Goal: Information Seeking & Learning: Understand process/instructions

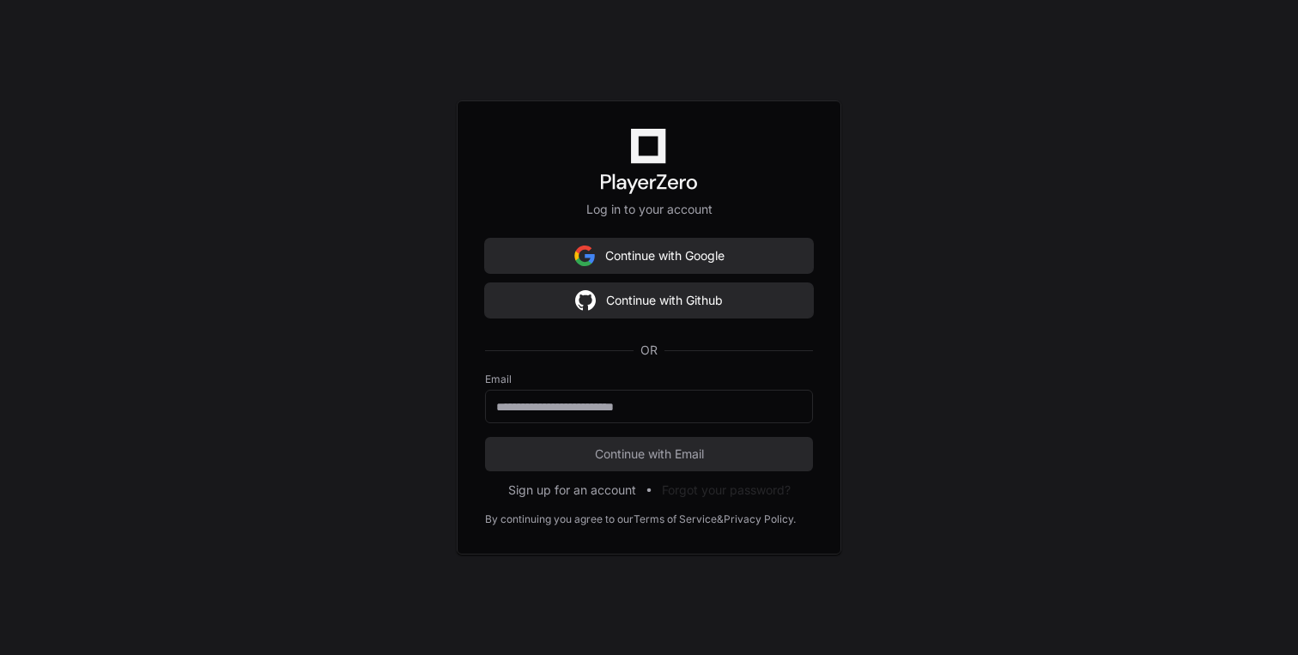
click at [664, 274] on div "Continue with Google Continue with Github OR" at bounding box center [649, 306] width 328 height 134
click at [661, 263] on button "Continue with Google" at bounding box center [649, 256] width 328 height 34
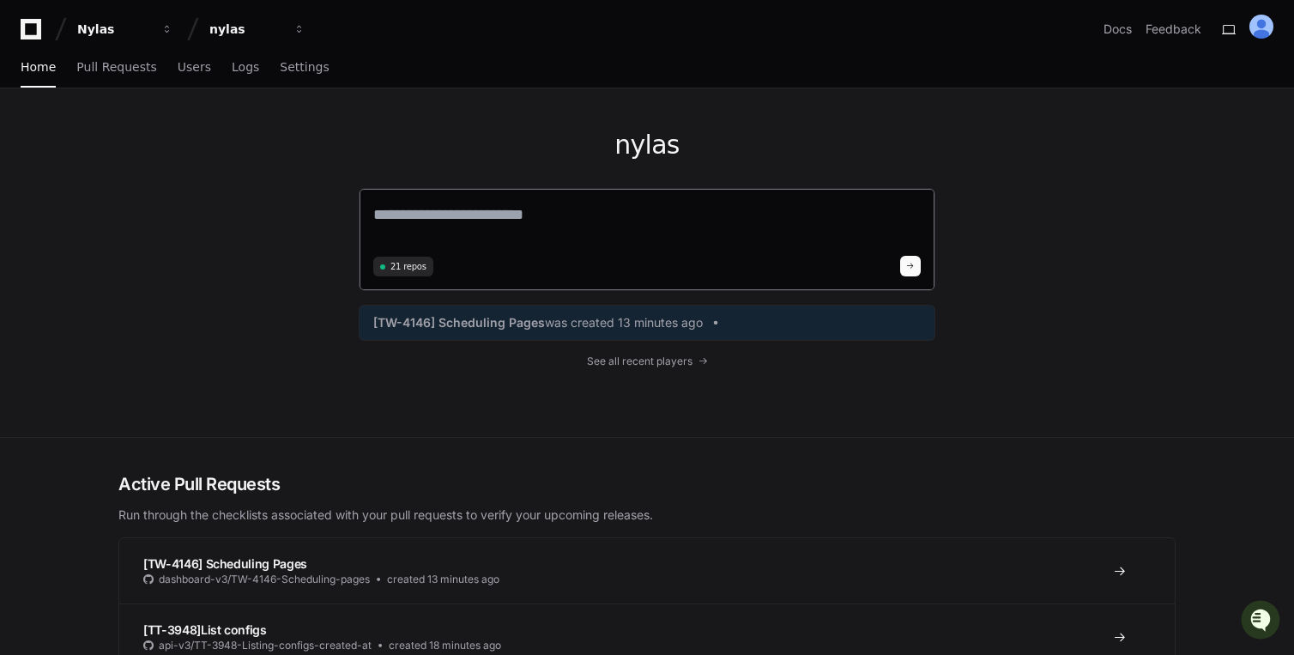
click at [607, 218] on textarea at bounding box center [647, 227] width 548 height 48
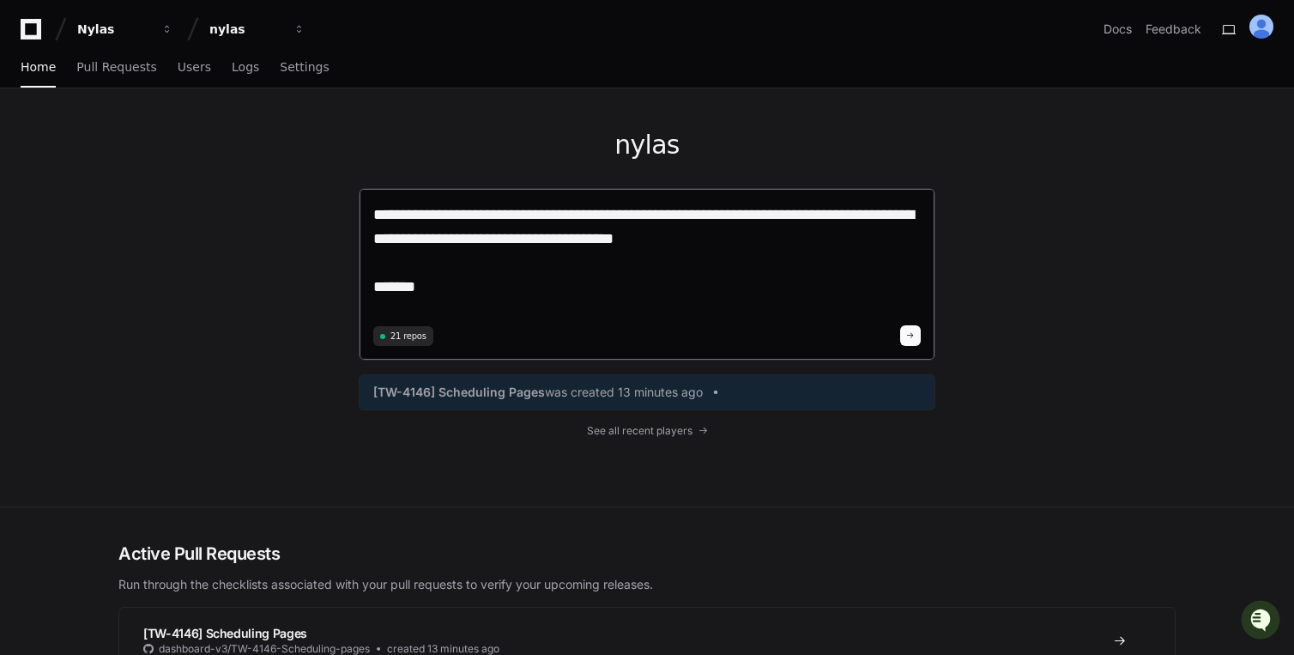
paste textarea "**********"
type textarea "**********"
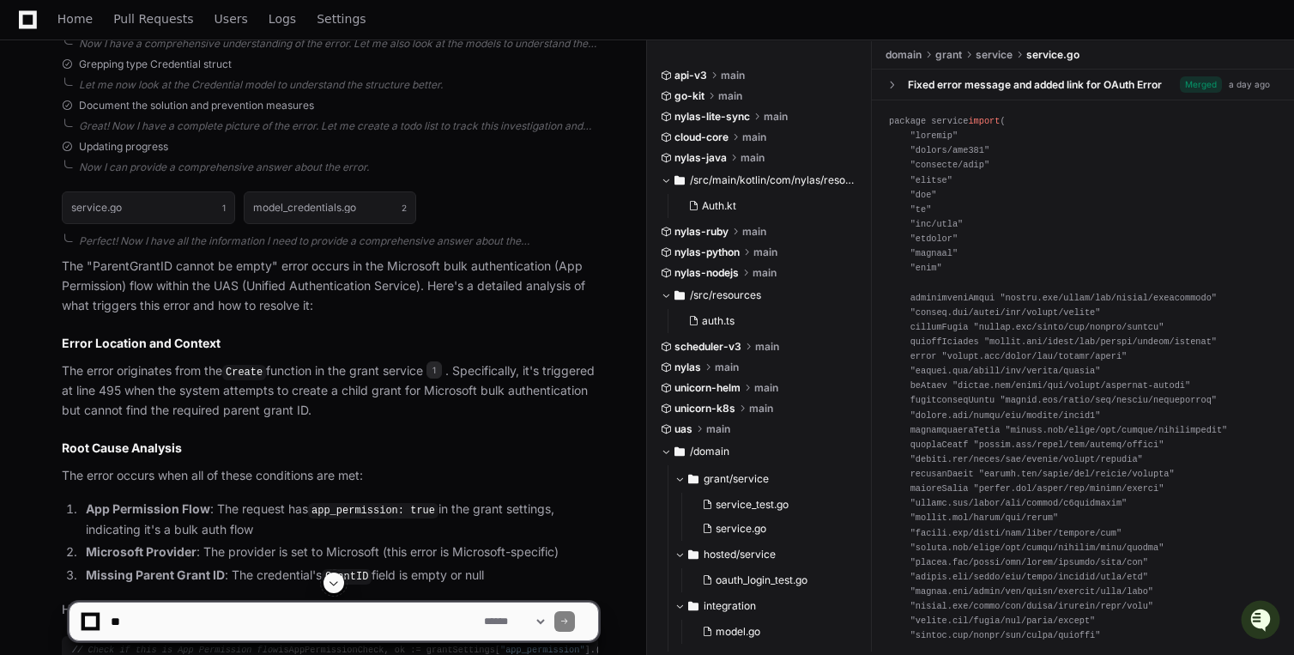
scroll to position [746, 0]
click at [207, 261] on p "The "ParentGrantID cannot be empty" error occurs in the Microsoft bulk authenti…" at bounding box center [330, 286] width 536 height 58
click at [300, 272] on p "The "ParentGrantID cannot be empty" error occurs in the Microsoft bulk authenti…" at bounding box center [330, 286] width 536 height 58
click at [112, 288] on p "The "ParentGrantID cannot be empty" error occurs in the Microsoft bulk authenti…" at bounding box center [330, 286] width 536 height 58
drag, startPoint x: 162, startPoint y: 285, endPoint x: 175, endPoint y: 285, distance: 12.9
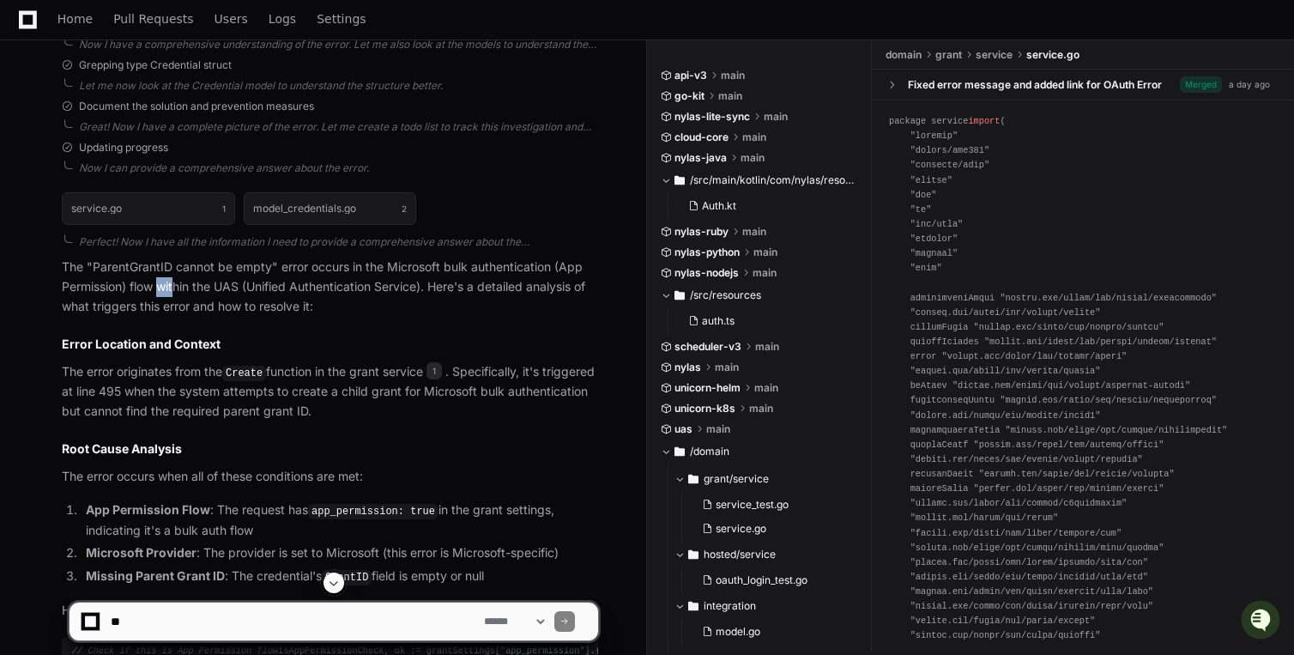
click at [175, 285] on p "The "ParentGrantID cannot be empty" error occurs in the Microsoft bulk authenti…" at bounding box center [330, 286] width 536 height 58
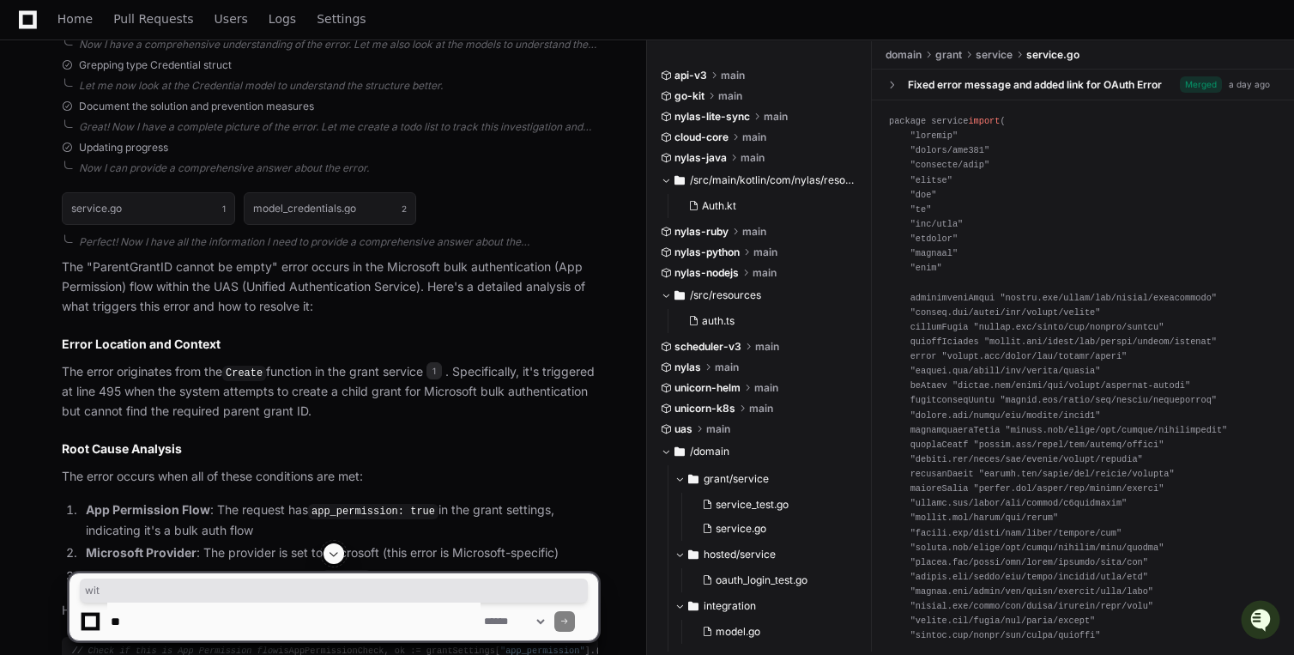
click at [224, 294] on p "The "ParentGrantID cannot be empty" error occurs in the Microsoft bulk authenti…" at bounding box center [330, 286] width 536 height 58
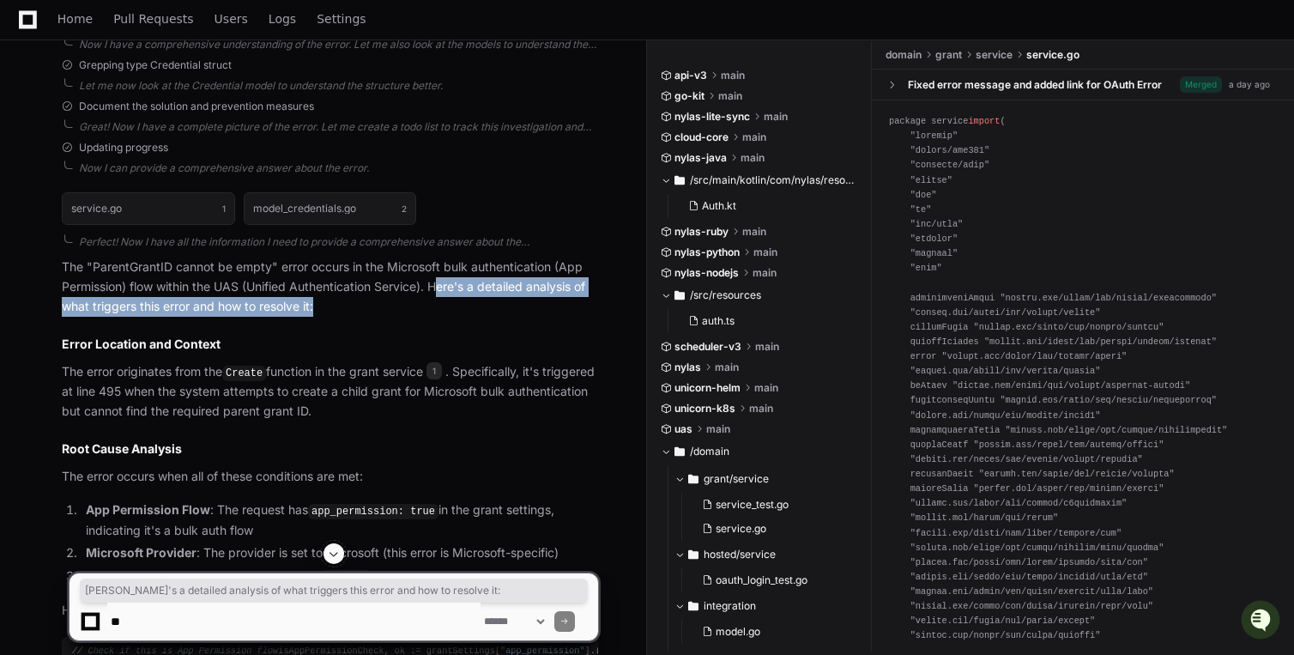
drag, startPoint x: 440, startPoint y: 287, endPoint x: 546, endPoint y: 300, distance: 106.5
click at [546, 300] on p "The "ParentGrantID cannot be empty" error occurs in the Microsoft bulk authenti…" at bounding box center [330, 286] width 536 height 58
click at [521, 308] on p "The "ParentGrantID cannot be empty" error occurs in the Microsoft bulk authenti…" at bounding box center [330, 286] width 536 height 58
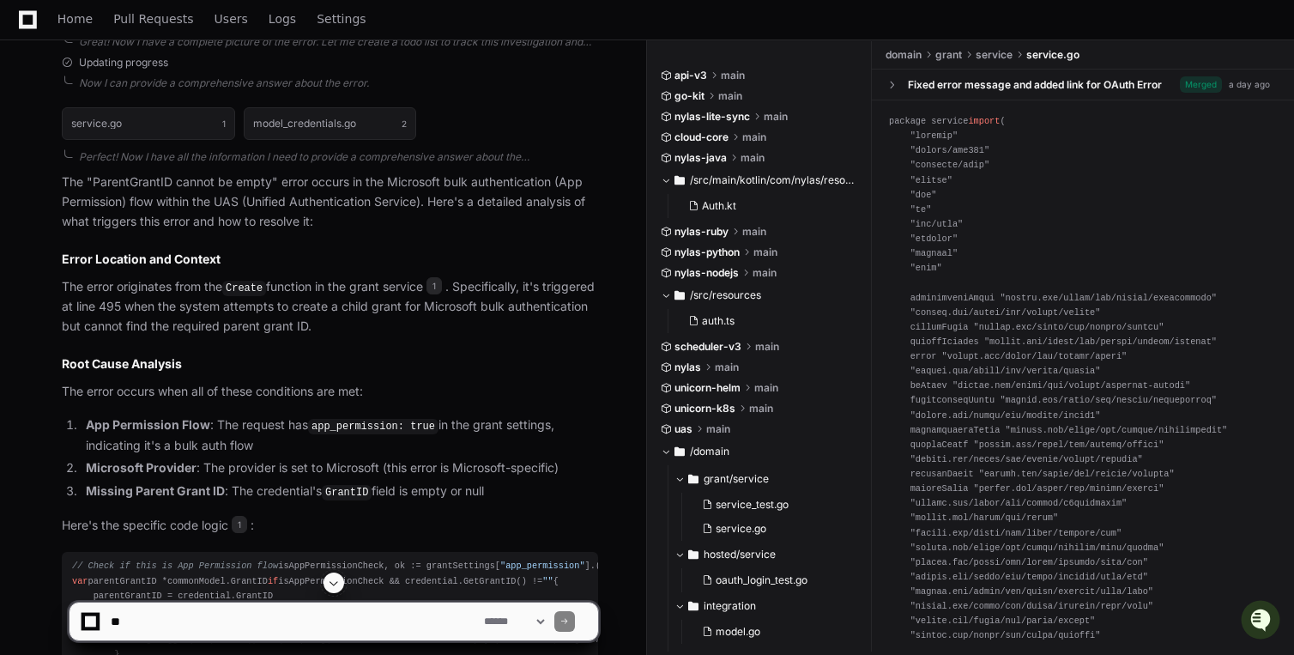
scroll to position [834, 0]
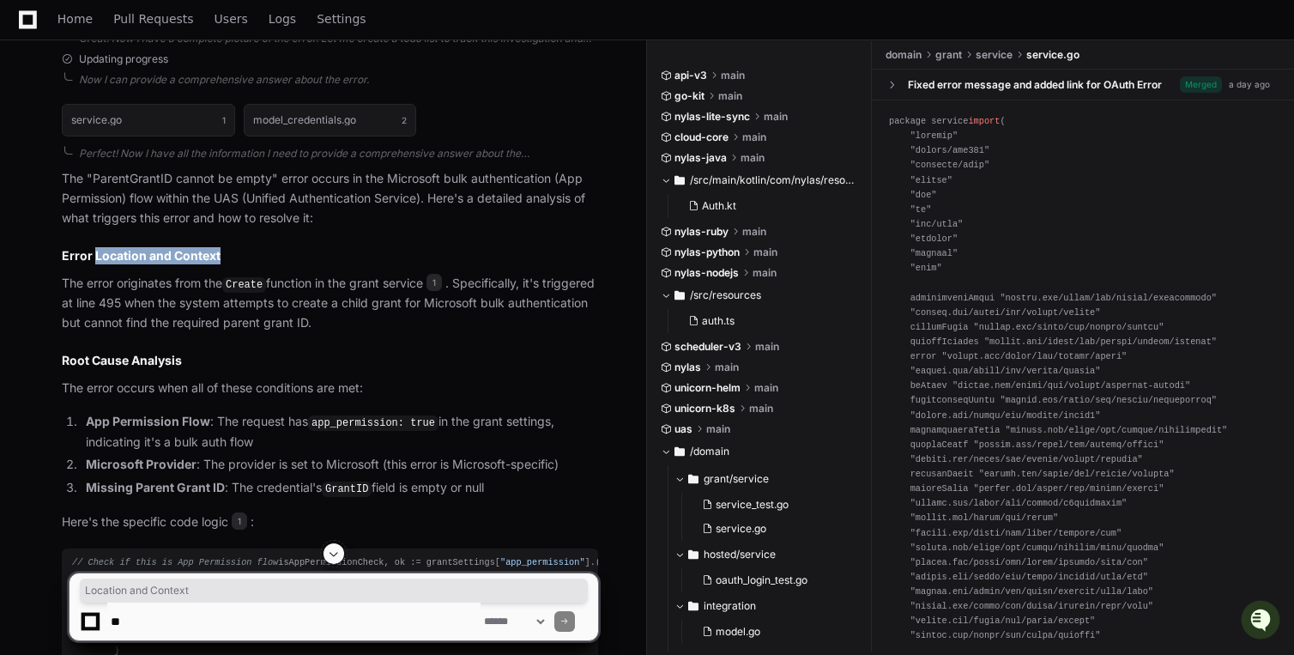
click at [232, 256] on h2 "Error Location and Context" at bounding box center [330, 255] width 536 height 17
click at [266, 258] on h2 "Error Location and Context" at bounding box center [330, 255] width 536 height 17
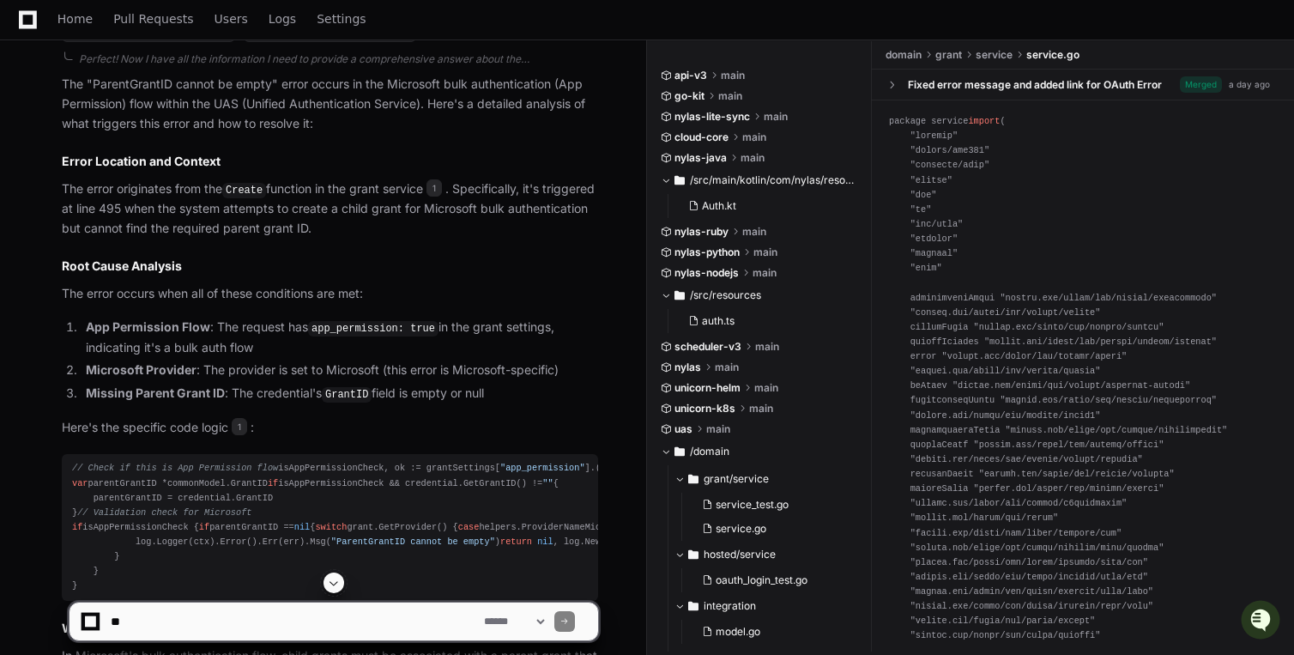
scroll to position [984, 0]
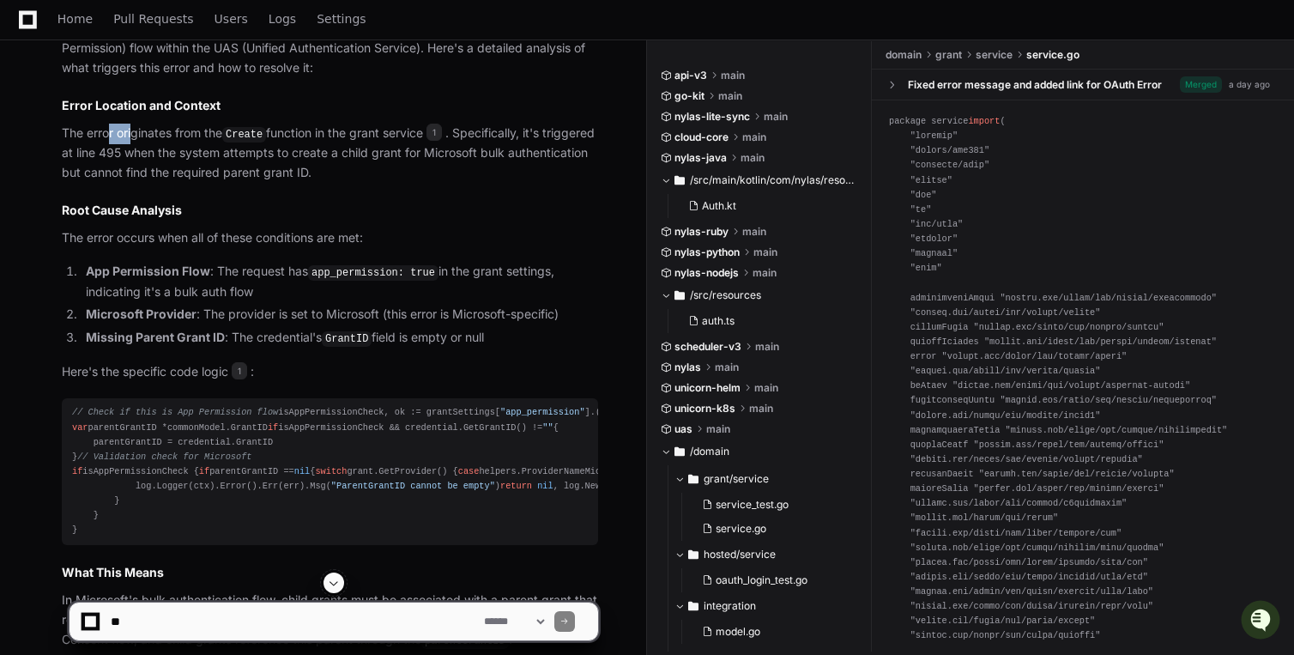
drag, startPoint x: 109, startPoint y: 139, endPoint x: 134, endPoint y: 141, distance: 24.9
click at [134, 141] on p "The error originates from the Create function in the grant service 1 . Specific…" at bounding box center [330, 153] width 536 height 59
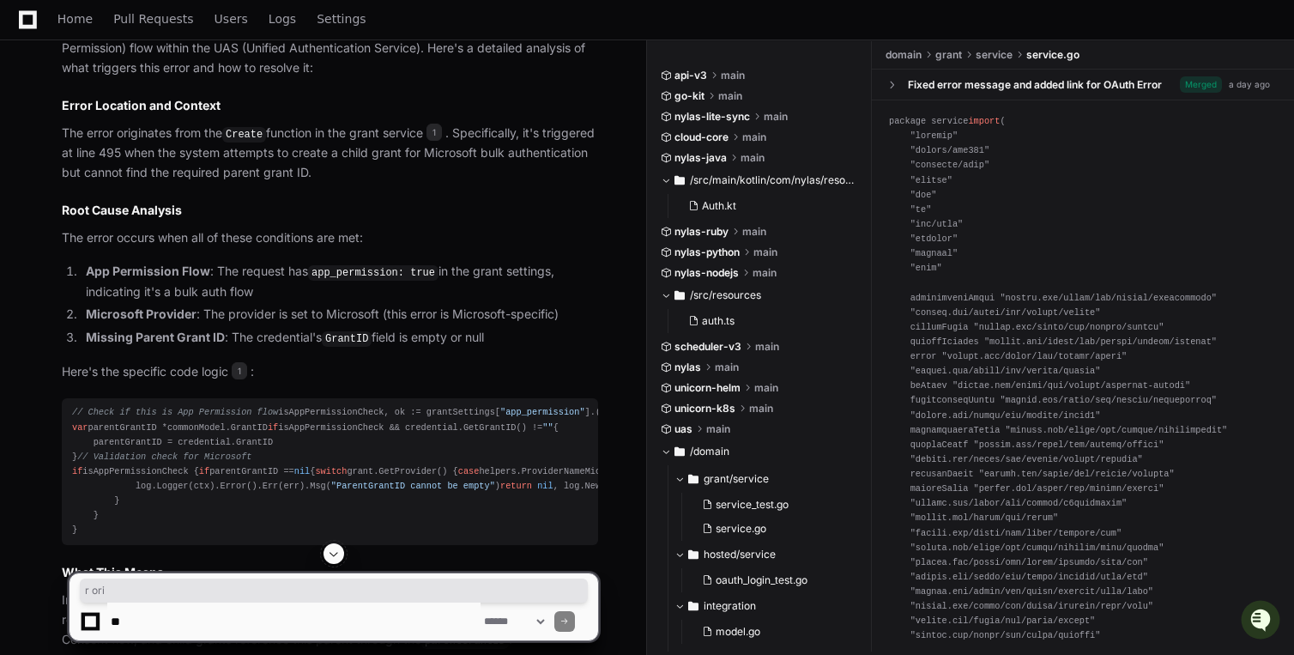
click at [179, 150] on p "The error originates from the Create function in the grant service 1 . Specific…" at bounding box center [330, 153] width 536 height 59
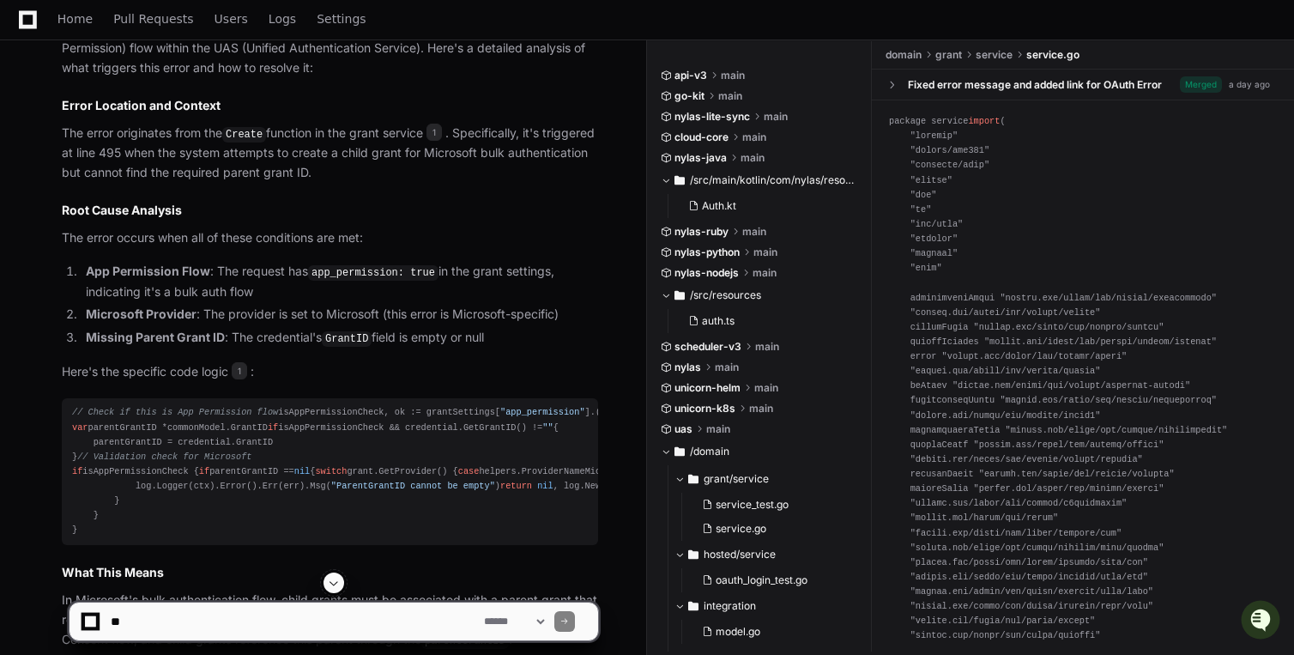
drag, startPoint x: 383, startPoint y: 134, endPoint x: 425, endPoint y: 134, distance: 42.1
click at [425, 134] on p "The error originates from the Create function in the grant service 1 . Specific…" at bounding box center [330, 153] width 536 height 59
click at [442, 135] on span "1" at bounding box center [434, 132] width 15 height 17
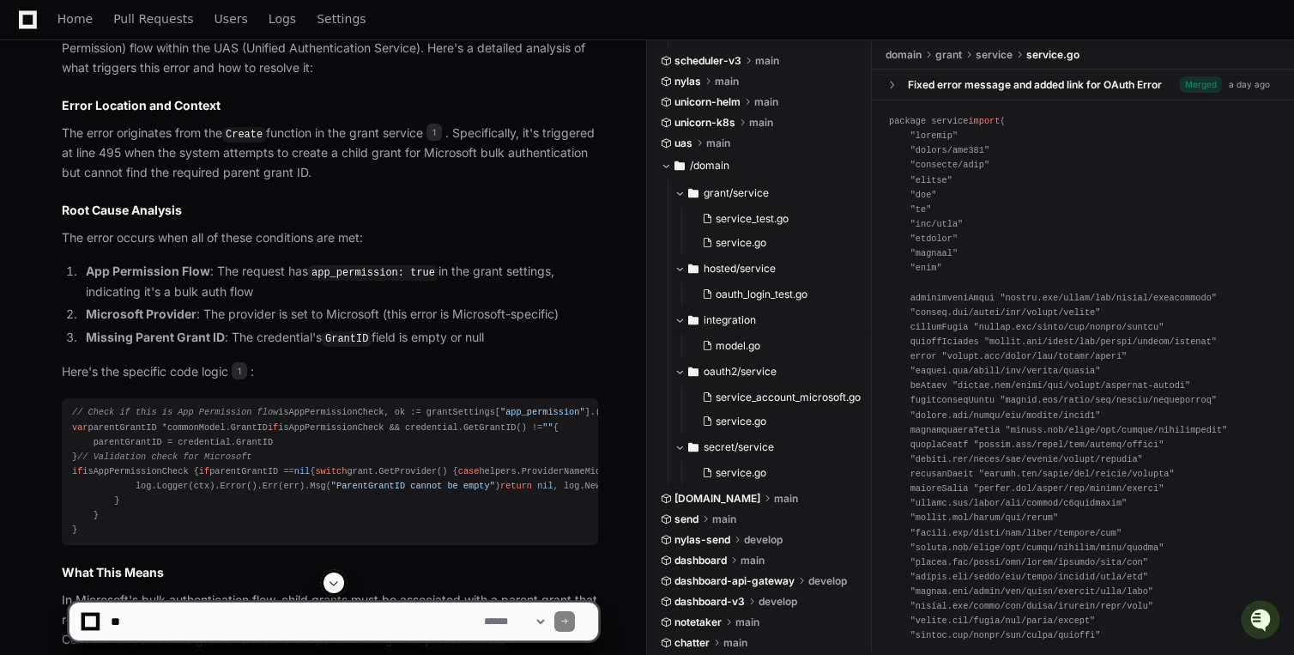
scroll to position [0, 0]
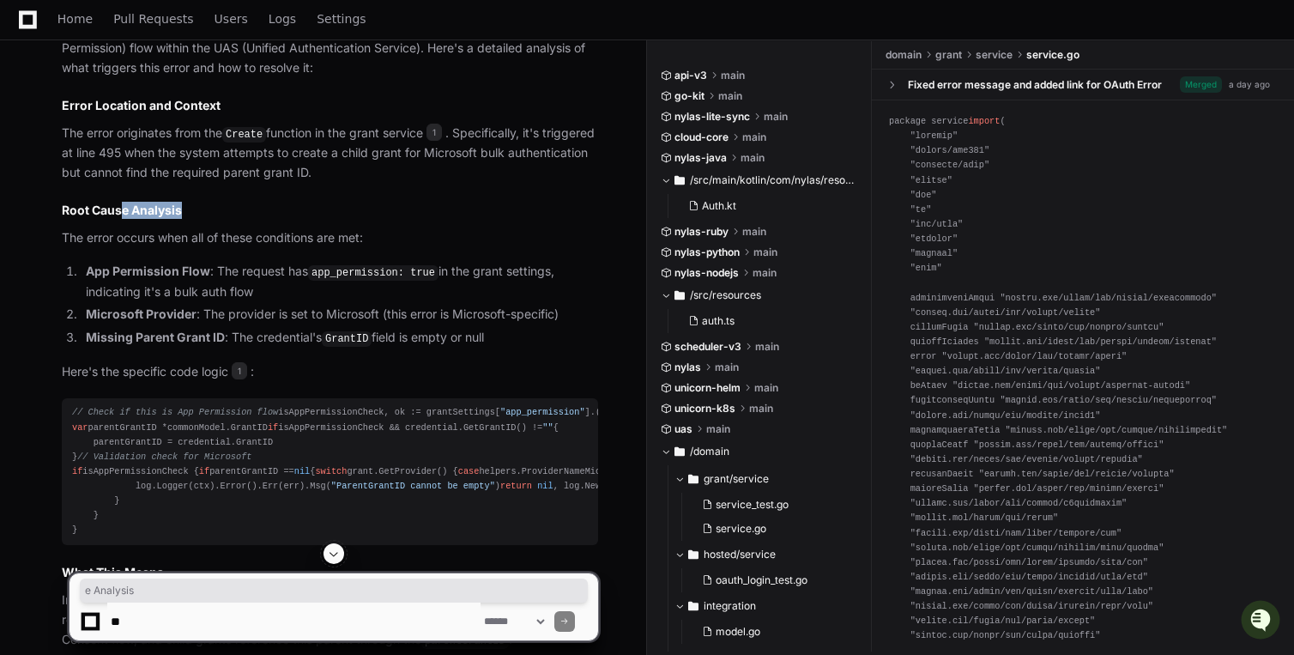
drag, startPoint x: 185, startPoint y: 210, endPoint x: 118, endPoint y: 204, distance: 67.2
click at [118, 204] on h2 "Root Cause Analysis" at bounding box center [330, 210] width 536 height 17
click at [395, 184] on article "The "ParentGrantID cannot be empty" error occurs in the Microsoft bulk authenti…" at bounding box center [330, 657] width 536 height 1277
click at [160, 156] on p "The error originates from the Create function in the grant service 1 . Specific…" at bounding box center [330, 153] width 536 height 59
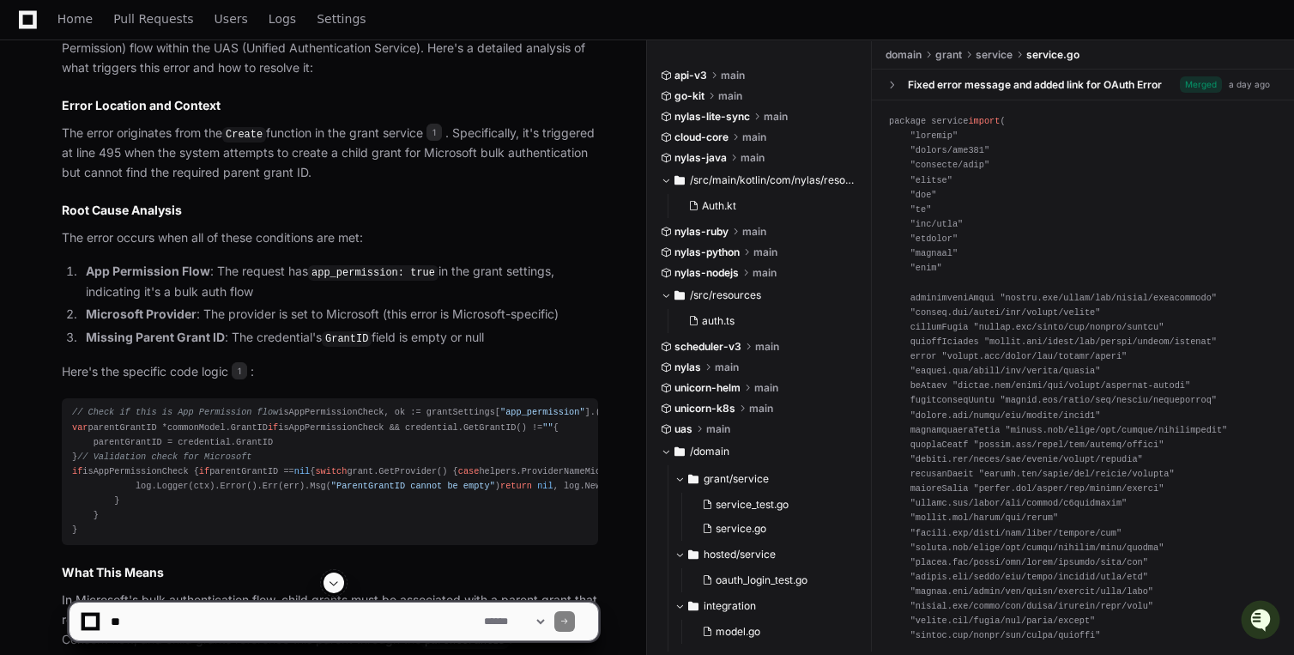
click at [168, 163] on p "The error originates from the Create function in the grant service 1 . Specific…" at bounding box center [330, 153] width 536 height 59
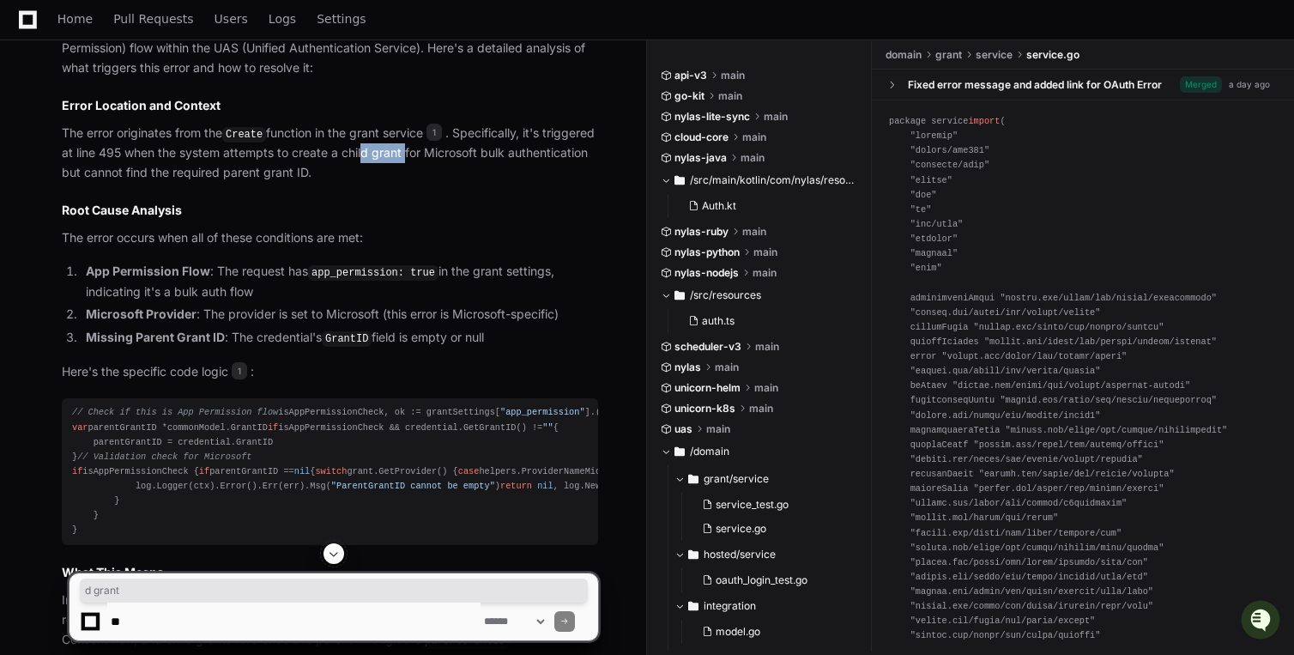
click at [462, 155] on p "The error originates from the Create function in the grant service 1 . Specific…" at bounding box center [330, 153] width 536 height 59
click at [542, 160] on p "The error originates from the Create function in the grant service 1 . Specific…" at bounding box center [330, 153] width 536 height 59
click at [150, 173] on p "The error originates from the Create function in the grant service 1 . Specific…" at bounding box center [330, 153] width 536 height 59
click at [209, 176] on p "The error originates from the Create function in the grant service 1 . Specific…" at bounding box center [330, 153] width 536 height 59
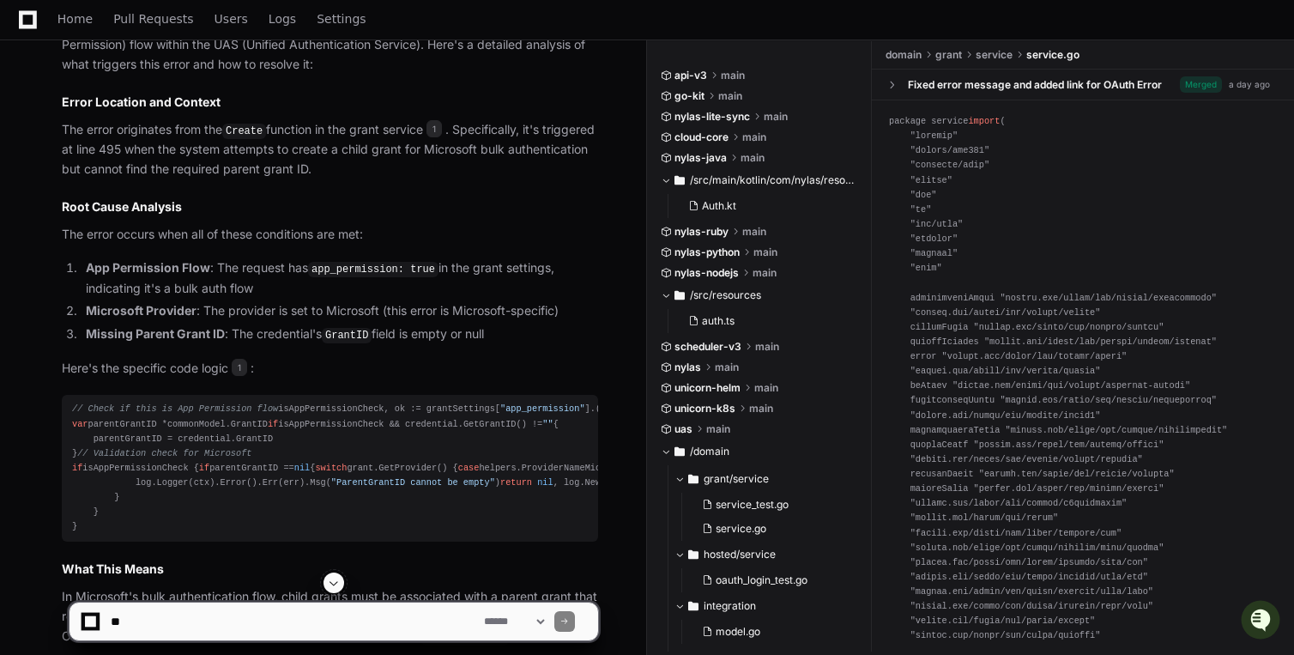
scroll to position [991, 0]
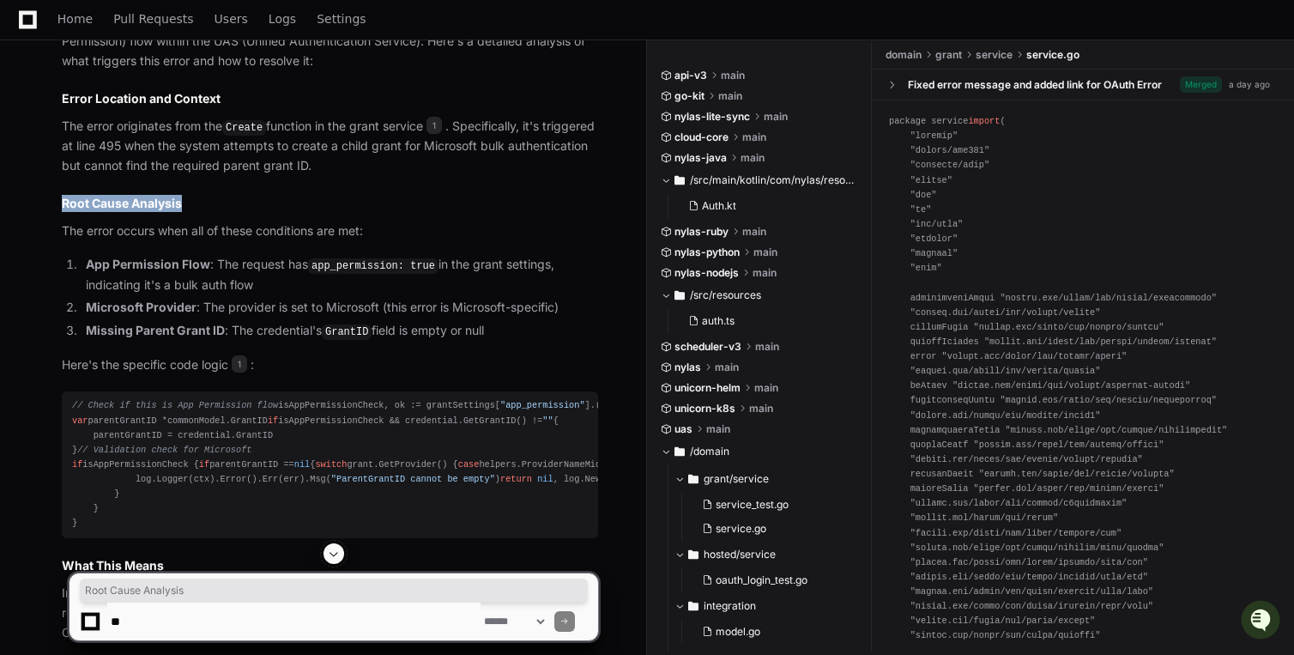
drag, startPoint x: 191, startPoint y: 203, endPoint x: 38, endPoint y: 199, distance: 153.7
click at [38, 199] on div "service.go 1 model_credentials.go 2 Perfect! Now I have all the information I n…" at bounding box center [312, 612] width 571 height 1353
click at [110, 227] on p "The error occurs when all of these conditions are met:" at bounding box center [330, 231] width 536 height 20
drag, startPoint x: 201, startPoint y: 232, endPoint x: 244, endPoint y: 233, distance: 42.9
click at [244, 233] on p "The error occurs when all of these conditions are met:" at bounding box center [330, 231] width 536 height 20
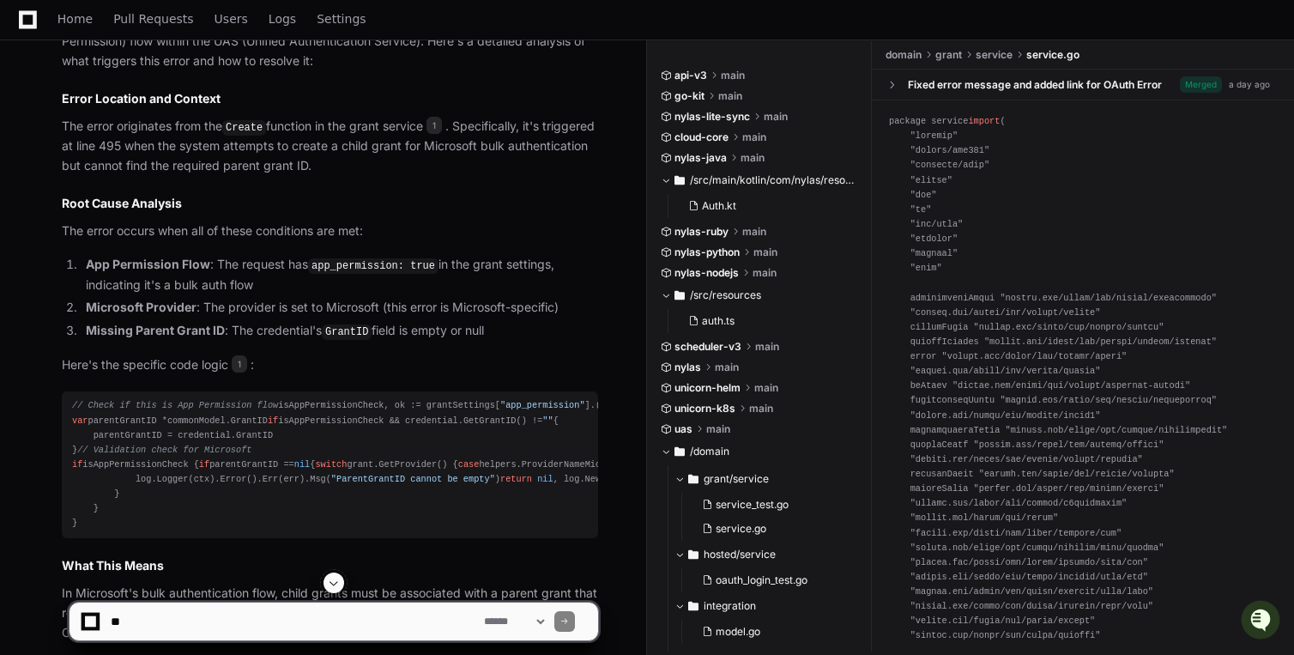
click at [160, 249] on article "The "ParentGrantID cannot be empty" error occurs in the Microsoft bulk authenti…" at bounding box center [330, 650] width 536 height 1277
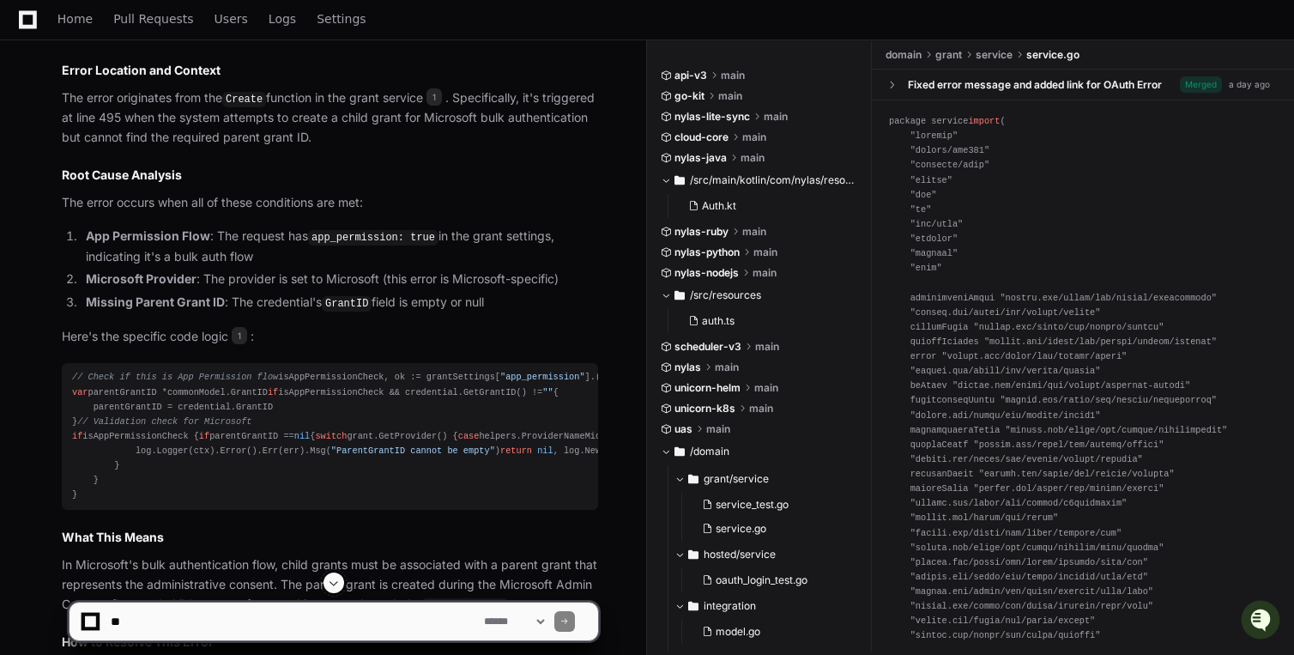
scroll to position [1025, 0]
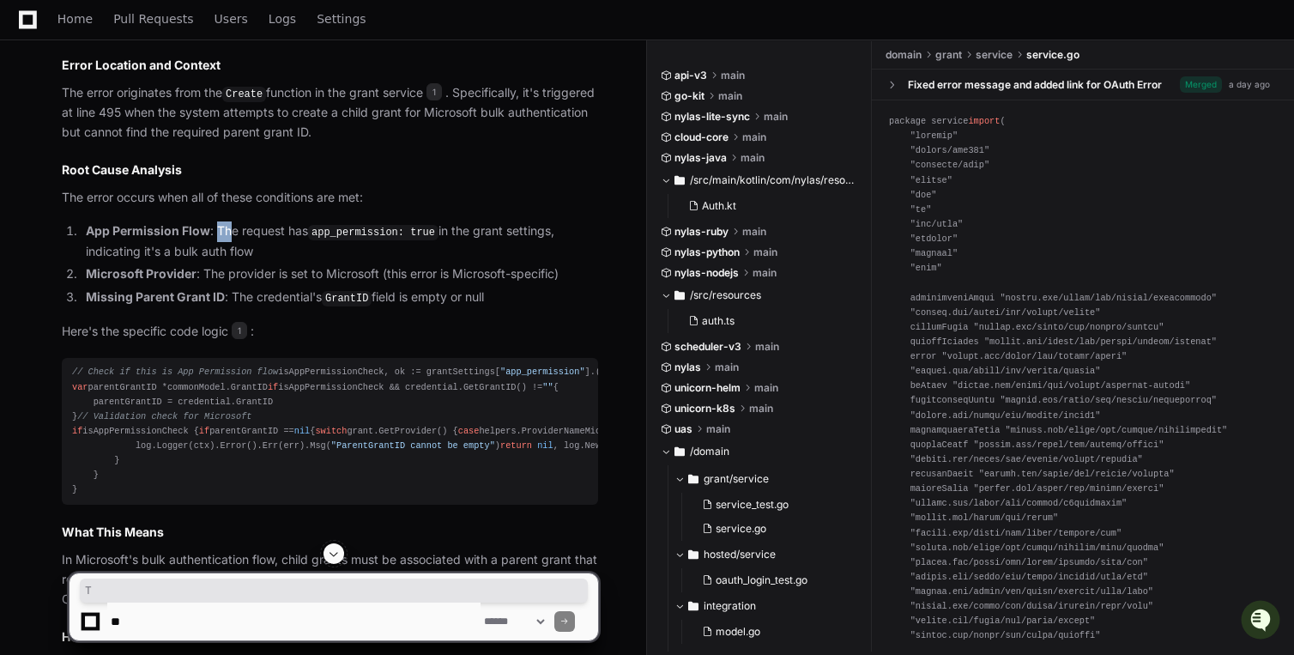
drag, startPoint x: 216, startPoint y: 230, endPoint x: 233, endPoint y: 231, distance: 16.3
click at [233, 231] on li "App Permission Flow : The request has app_permission: true in the grant setting…" at bounding box center [340, 240] width 518 height 39
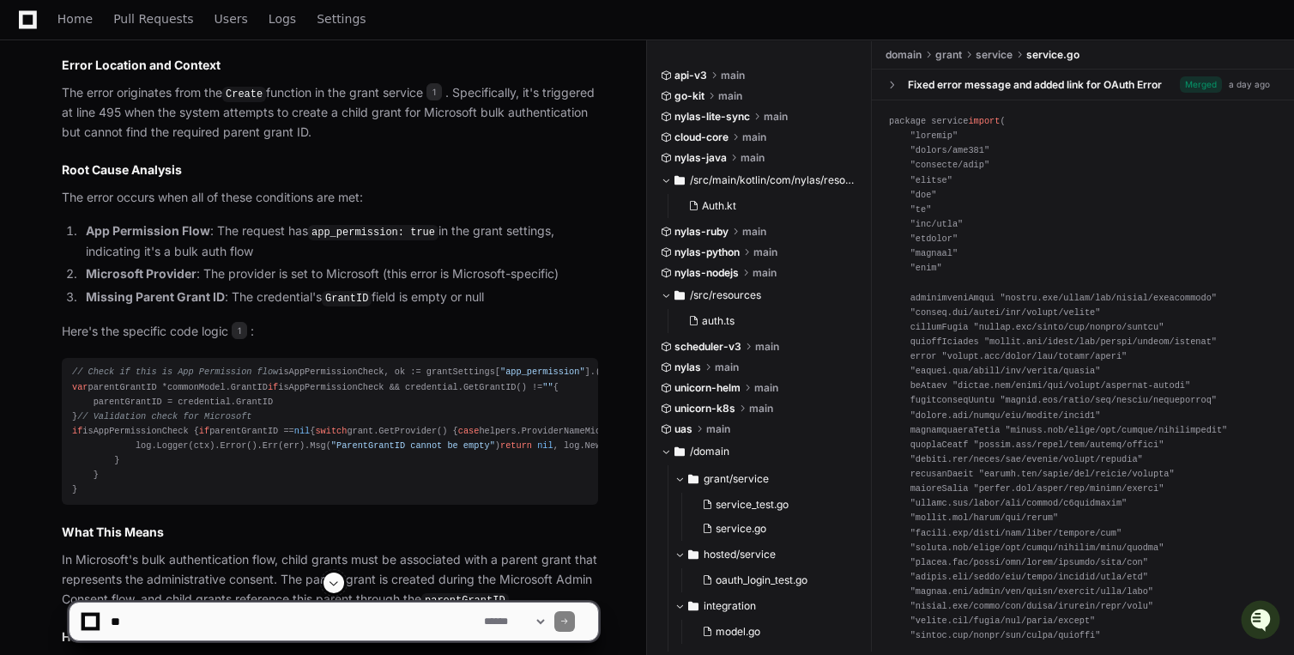
click at [282, 231] on li "App Permission Flow : The request has app_permission: true in the grant setting…" at bounding box center [340, 240] width 518 height 39
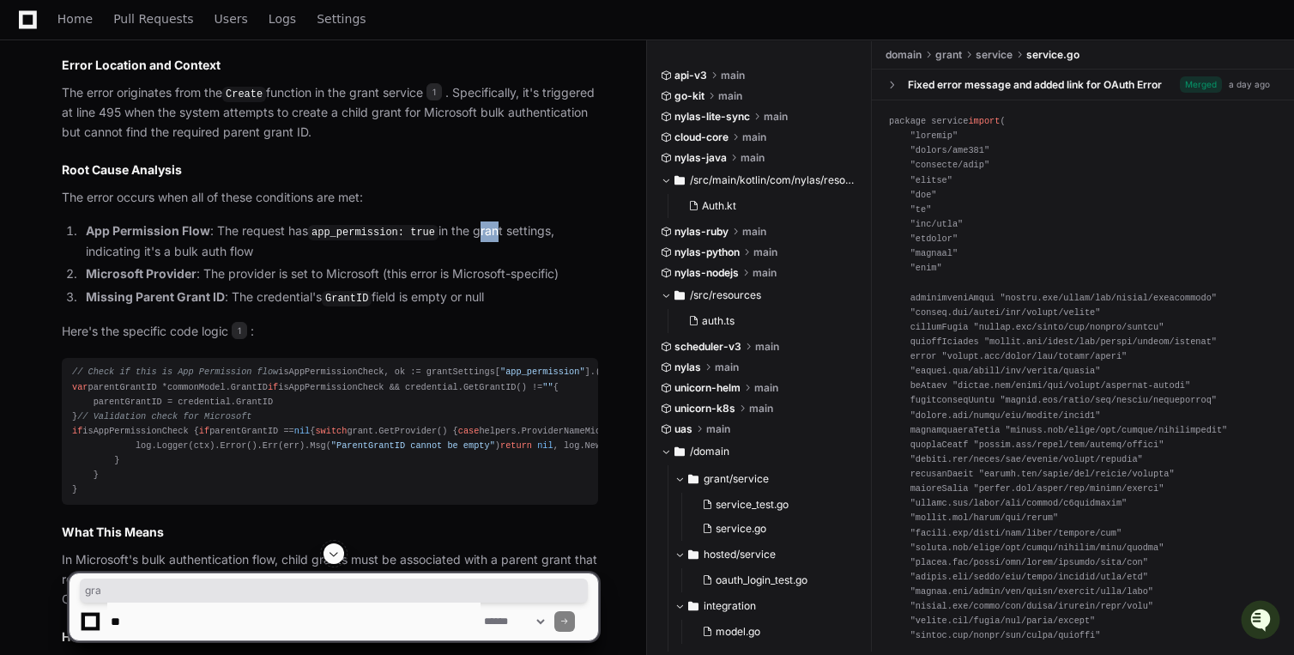
drag, startPoint x: 481, startPoint y: 231, endPoint x: 502, endPoint y: 231, distance: 21.5
click at [502, 231] on li "App Permission Flow : The request has app_permission: true in the grant setting…" at bounding box center [340, 240] width 518 height 39
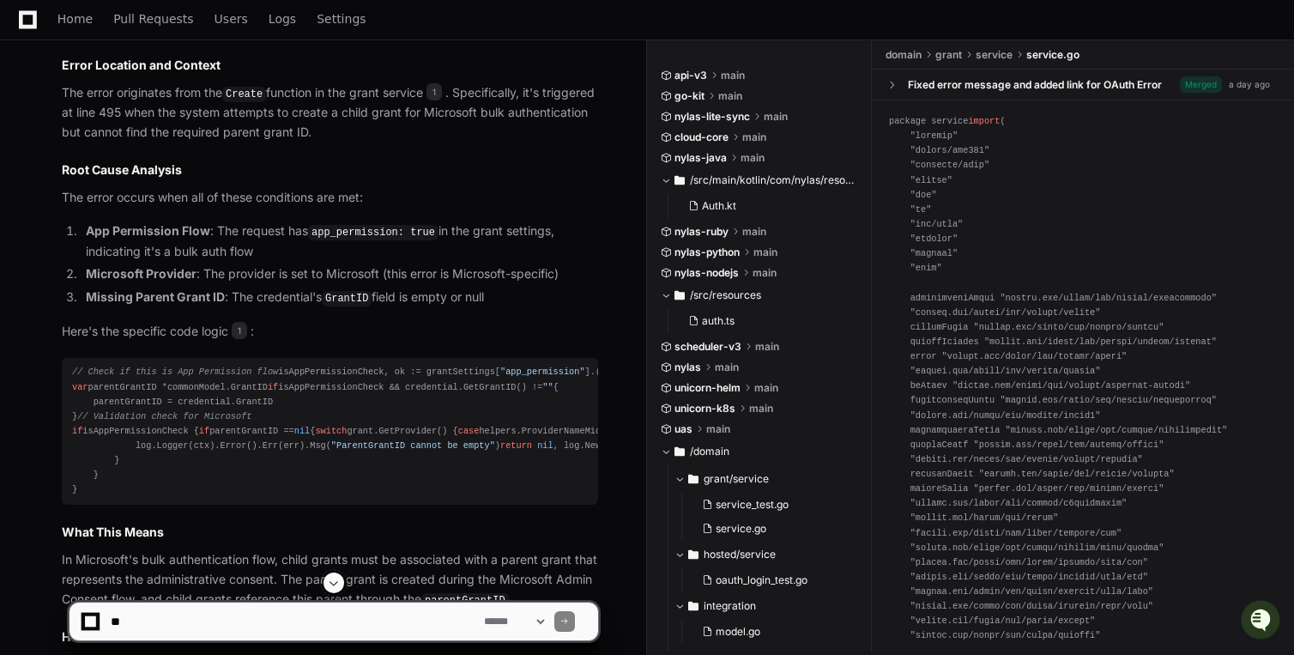
click at [239, 251] on li "App Permission Flow : The request has app_permission: true in the grant setting…" at bounding box center [340, 240] width 518 height 39
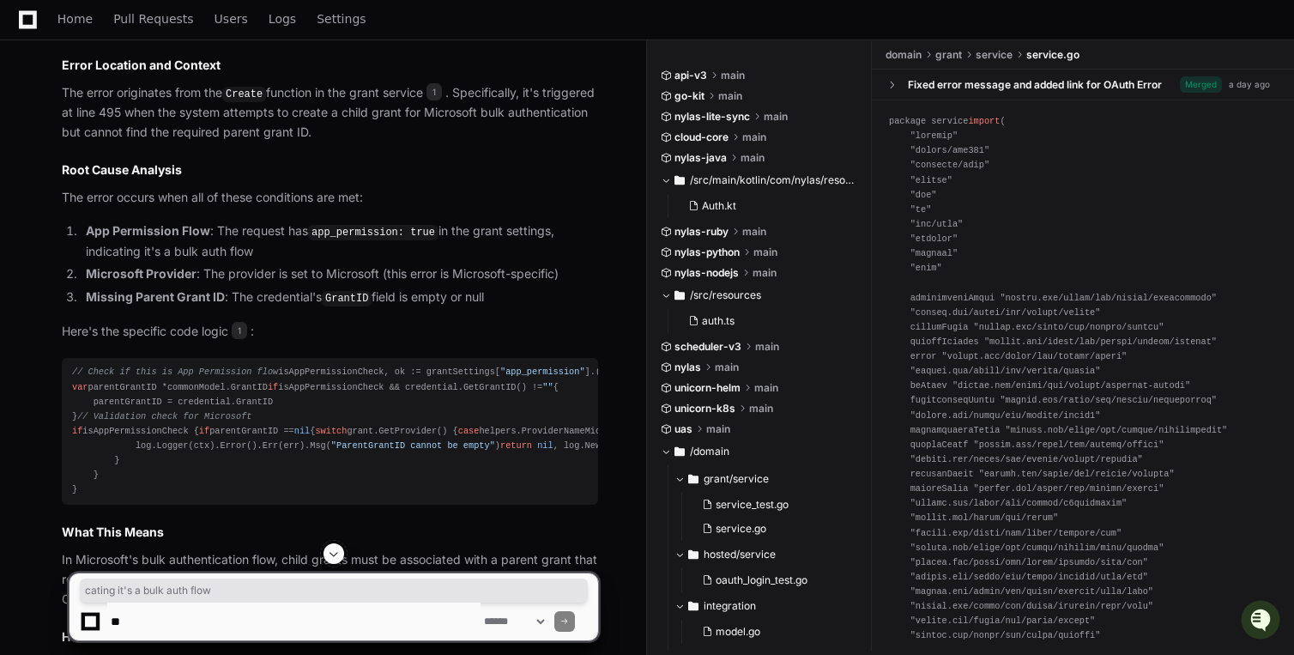
drag, startPoint x: 258, startPoint y: 253, endPoint x: 106, endPoint y: 241, distance: 152.4
click at [106, 241] on li "App Permission Flow : The request has app_permission: true in the grant setting…" at bounding box center [340, 240] width 518 height 39
click at [248, 288] on li "Missing Parent Grant ID : The credential's GrantID field is empty or null" at bounding box center [340, 298] width 518 height 21
drag, startPoint x: 112, startPoint y: 274, endPoint x: 186, endPoint y: 275, distance: 74.7
click at [186, 275] on strong "Microsoft Provider" at bounding box center [141, 273] width 111 height 15
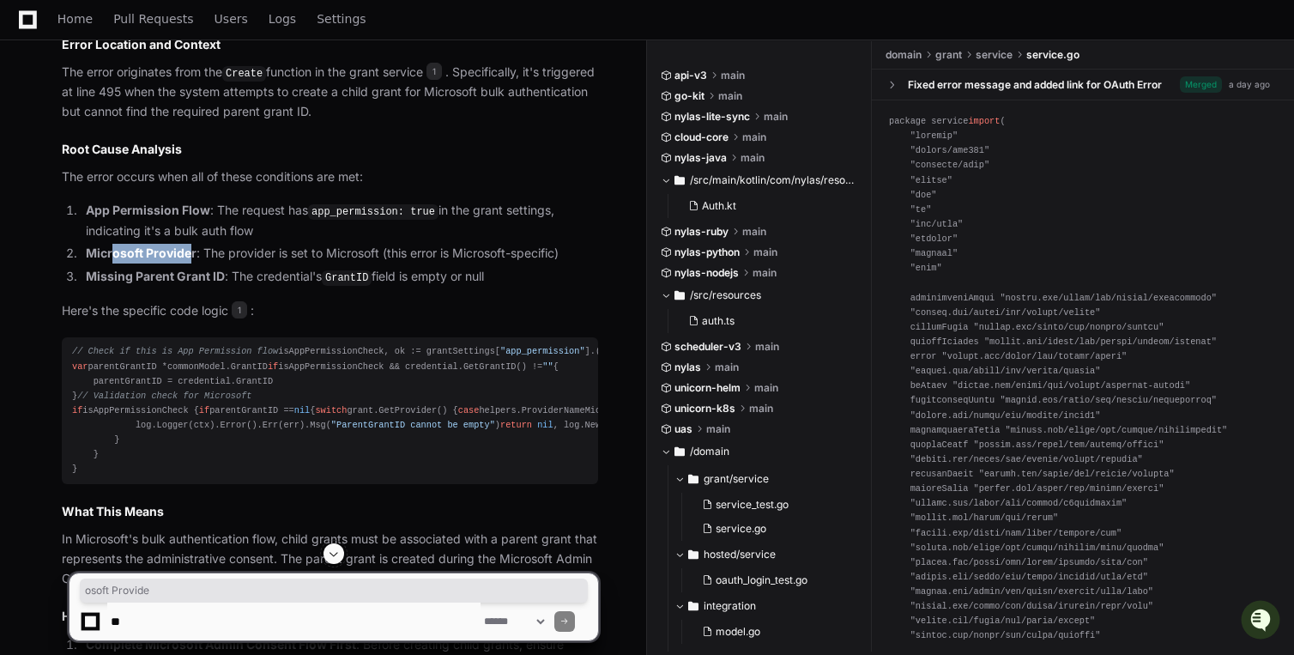
scroll to position [1046, 0]
click at [203, 260] on li "Microsoft Provider : The provider is set to Microsoft (this error is Microsoft-…" at bounding box center [340, 253] width 518 height 20
drag, startPoint x: 497, startPoint y: 255, endPoint x: 543, endPoint y: 250, distance: 46.6
click at [543, 250] on li "Microsoft Provider : The provider is set to Microsoft (this error is Microsoft-…" at bounding box center [340, 253] width 518 height 20
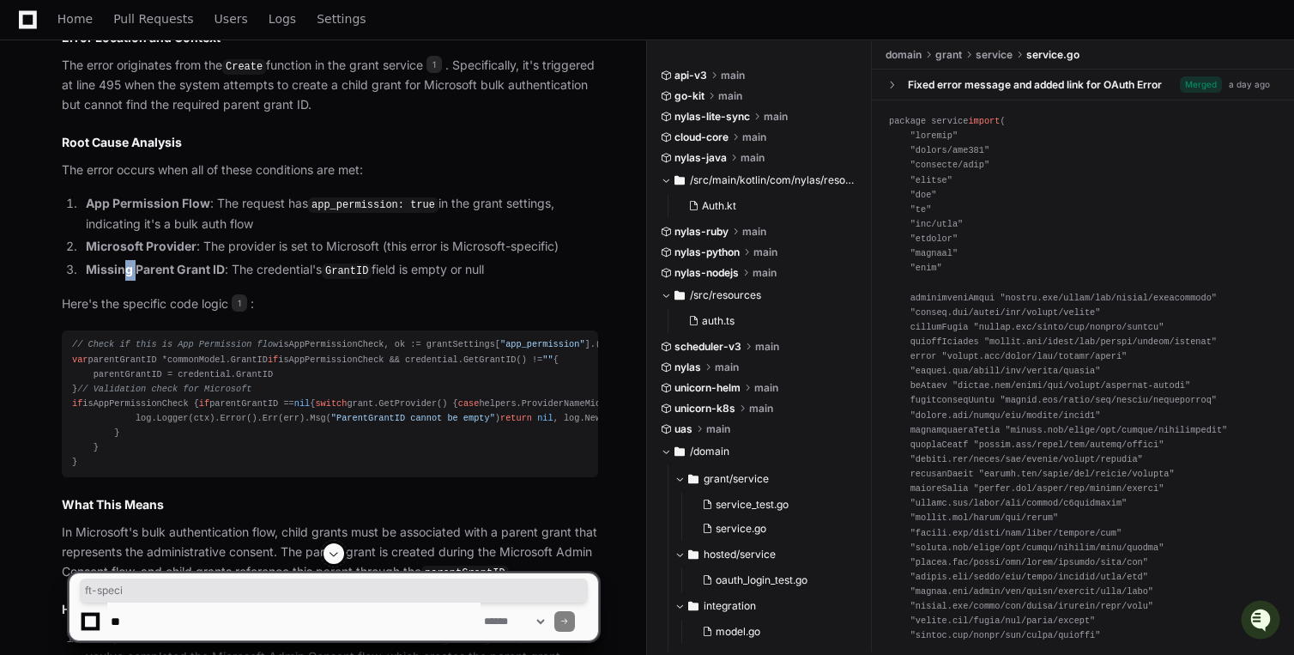
scroll to position [1053, 0]
drag, startPoint x: 116, startPoint y: 264, endPoint x: 107, endPoint y: 262, distance: 9.0
click at [107, 262] on strong "Missing Parent Grant ID" at bounding box center [155, 268] width 139 height 15
click at [218, 274] on strong "Missing Parent Grant ID" at bounding box center [155, 268] width 139 height 15
drag, startPoint x: 233, startPoint y: 270, endPoint x: 300, endPoint y: 265, distance: 67.1
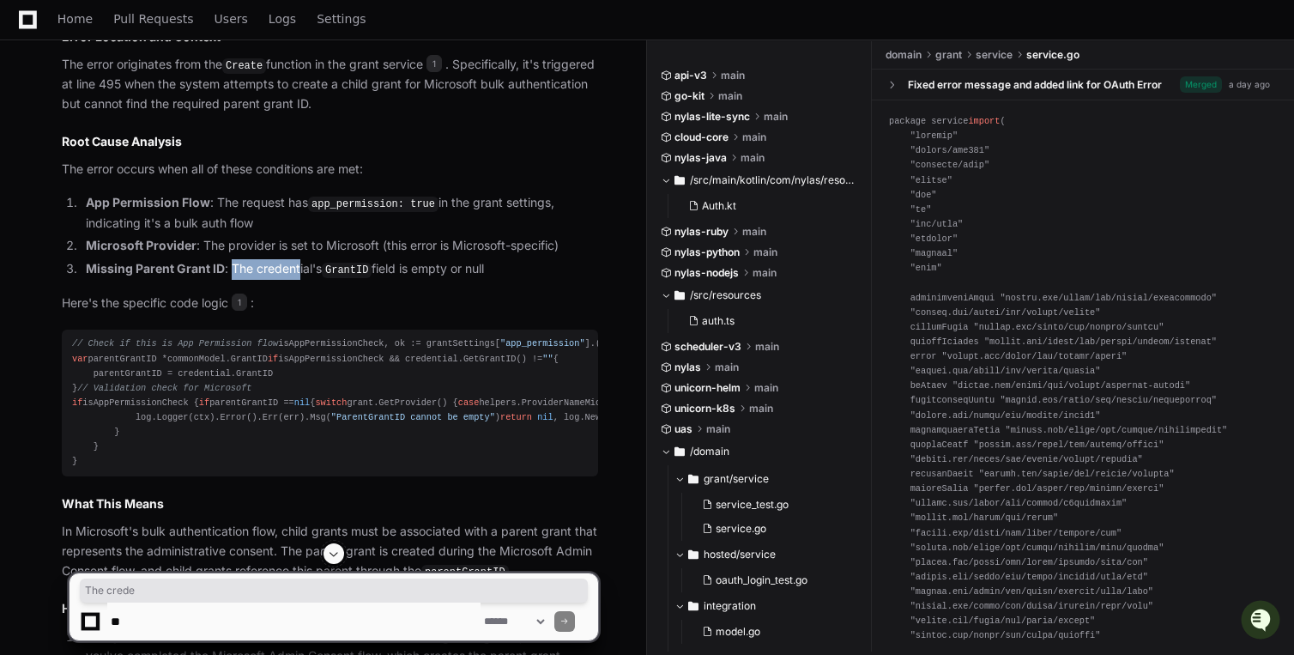
click at [300, 264] on li "Missing Parent Grant ID : The credential's GrantID field is empty or null" at bounding box center [340, 269] width 518 height 21
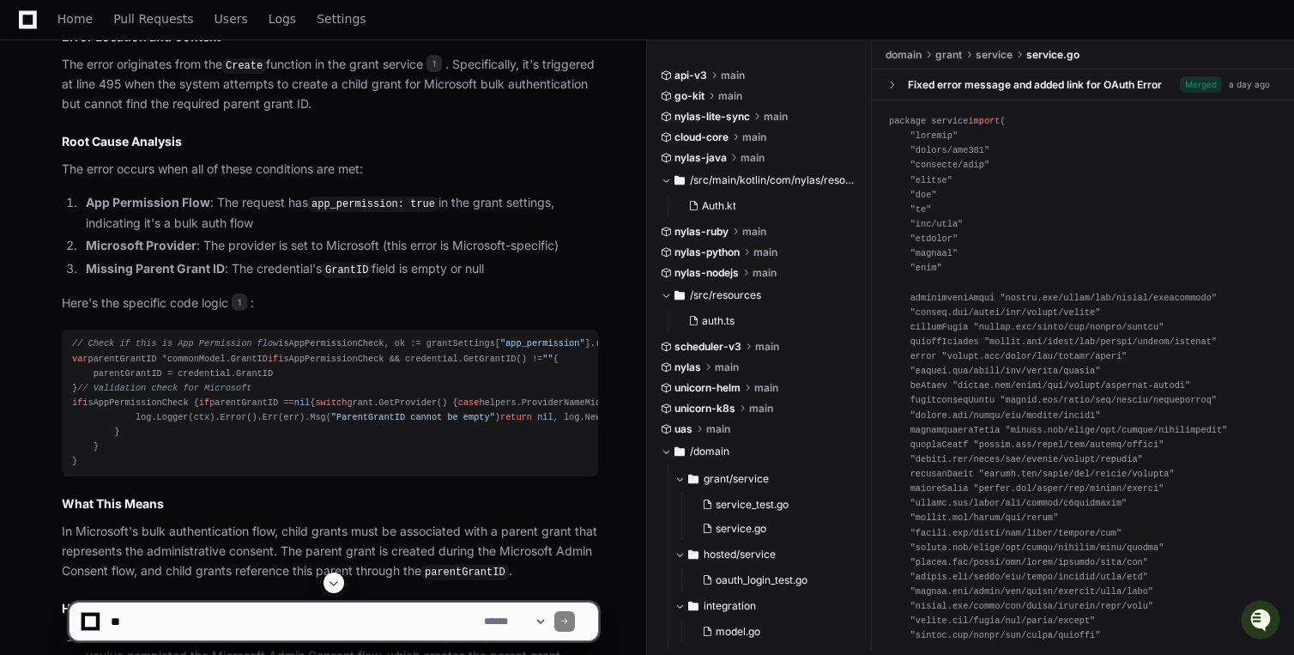
click at [313, 267] on li "Missing Parent Grant ID : The credential's GrantID field is empty or null" at bounding box center [340, 269] width 518 height 21
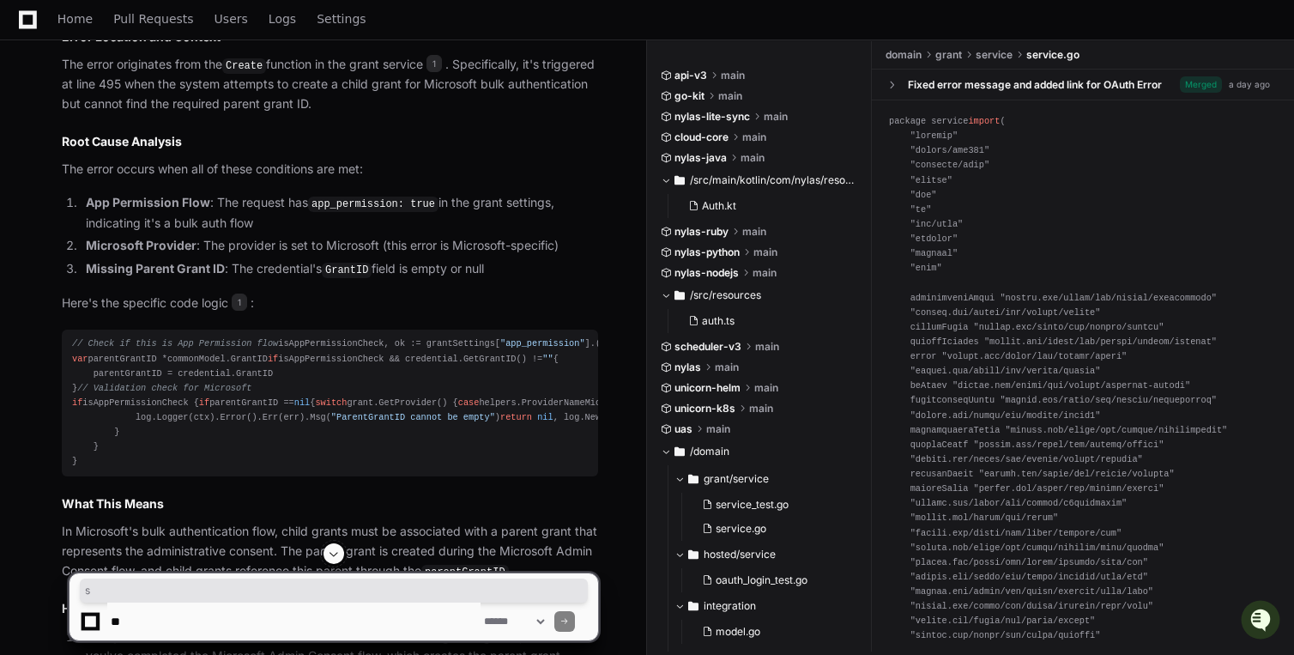
click at [317, 269] on li "Missing Parent Grant ID : The credential's GrantID field is empty or null" at bounding box center [340, 269] width 518 height 21
drag, startPoint x: 375, startPoint y: 274, endPoint x: 330, endPoint y: 268, distance: 45.9
click at [330, 268] on li "Missing Parent Grant ID : The credential's GrantID field is empty or null" at bounding box center [340, 269] width 518 height 21
drag, startPoint x: 378, startPoint y: 269, endPoint x: 458, endPoint y: 268, distance: 80.7
click at [458, 268] on li "Missing Parent Grant ID : The credential's GrantID field is empty or null" at bounding box center [340, 269] width 518 height 21
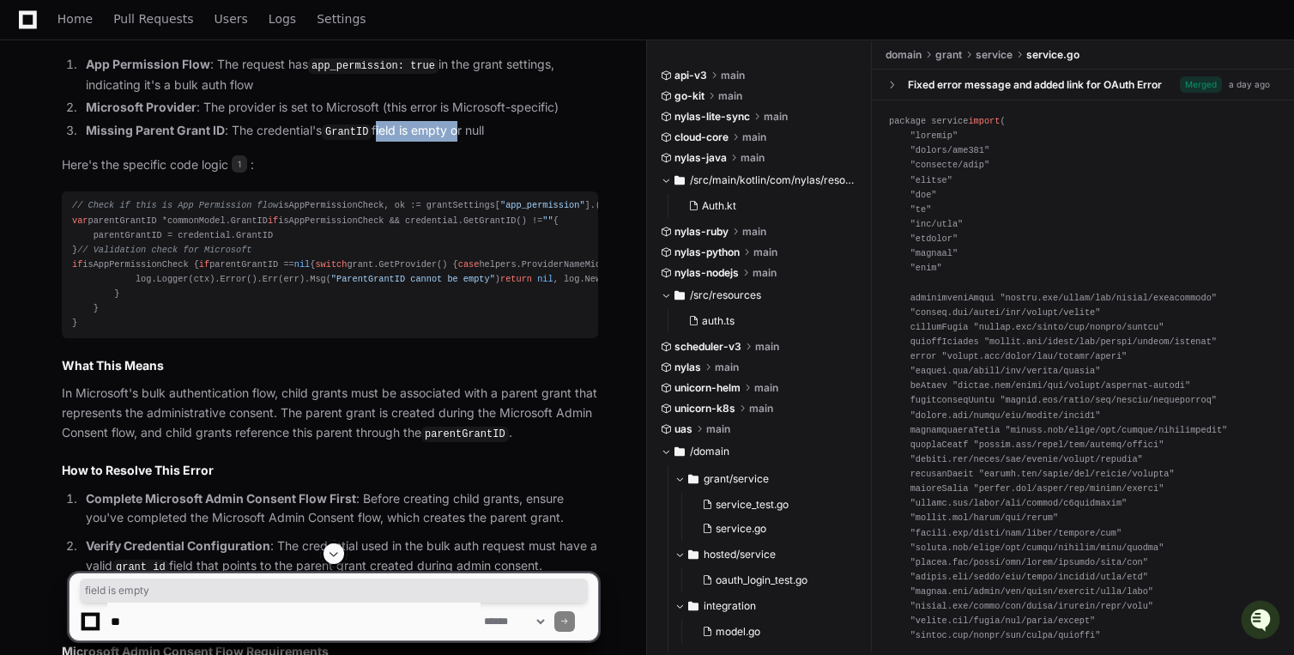
scroll to position [1203, 0]
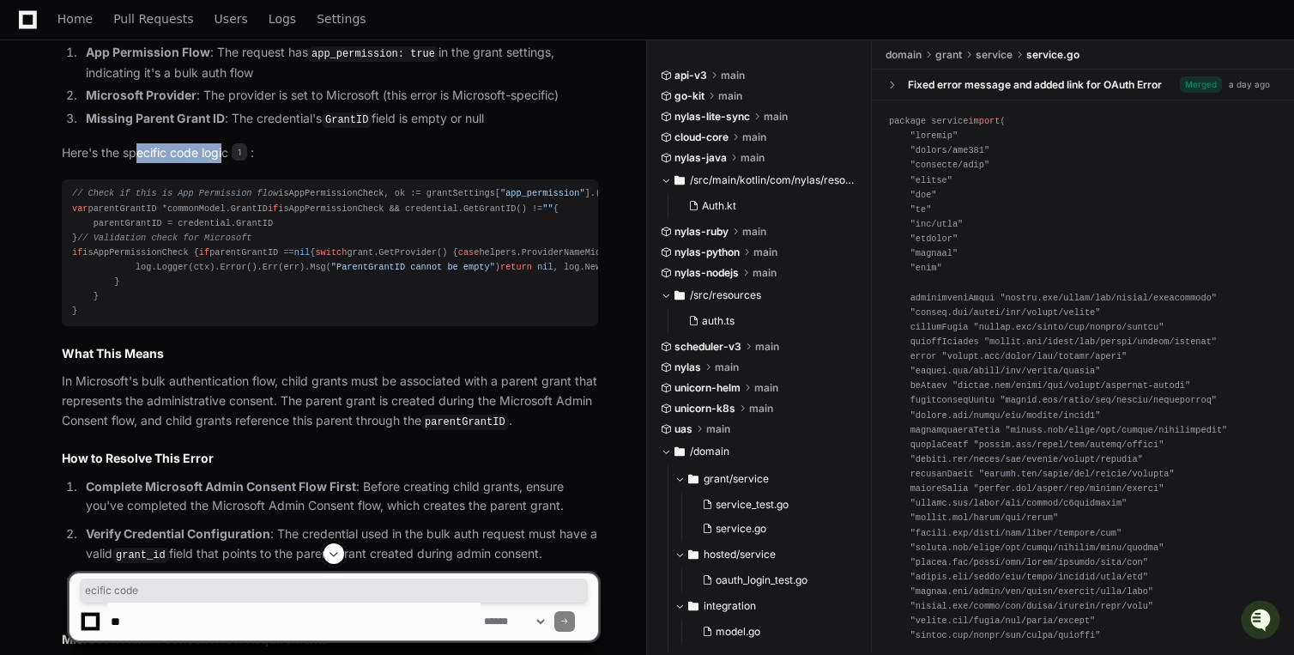
drag, startPoint x: 137, startPoint y: 151, endPoint x: 223, endPoint y: 157, distance: 86.0
click at [223, 157] on p "Here's the specific code logic 1 :" at bounding box center [330, 153] width 536 height 20
drag, startPoint x: 123, startPoint y: 206, endPoint x: 163, endPoint y: 218, distance: 42.1
click at [156, 207] on div "// Check if this is App Permission flow isAppPermissionCheck, ok := grantSettin…" at bounding box center [330, 252] width 516 height 132
drag, startPoint x: 181, startPoint y: 197, endPoint x: 219, endPoint y: 195, distance: 37.8
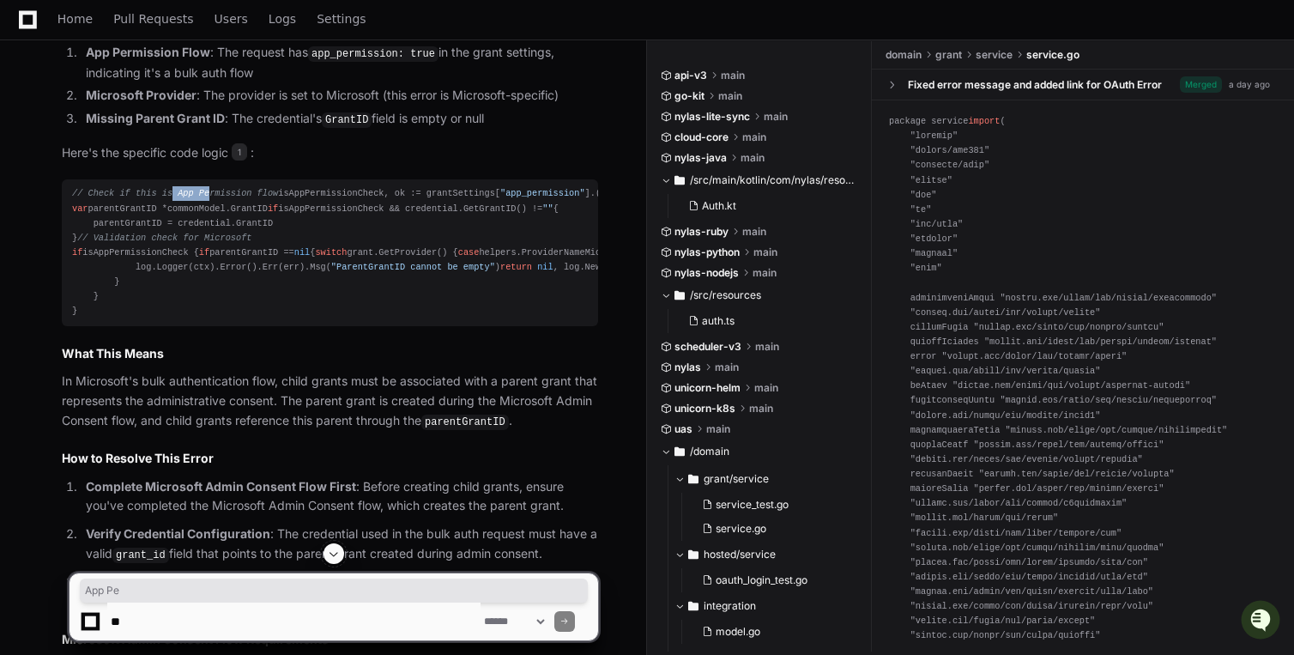
click at [213, 196] on div "// Check if this is App Permission flow isAppPermissionCheck, ok := grantSettin…" at bounding box center [330, 252] width 516 height 132
click at [203, 215] on div "// Check if this is App Permission flow isAppPermissionCheck, ok := grantSettin…" at bounding box center [330, 252] width 516 height 132
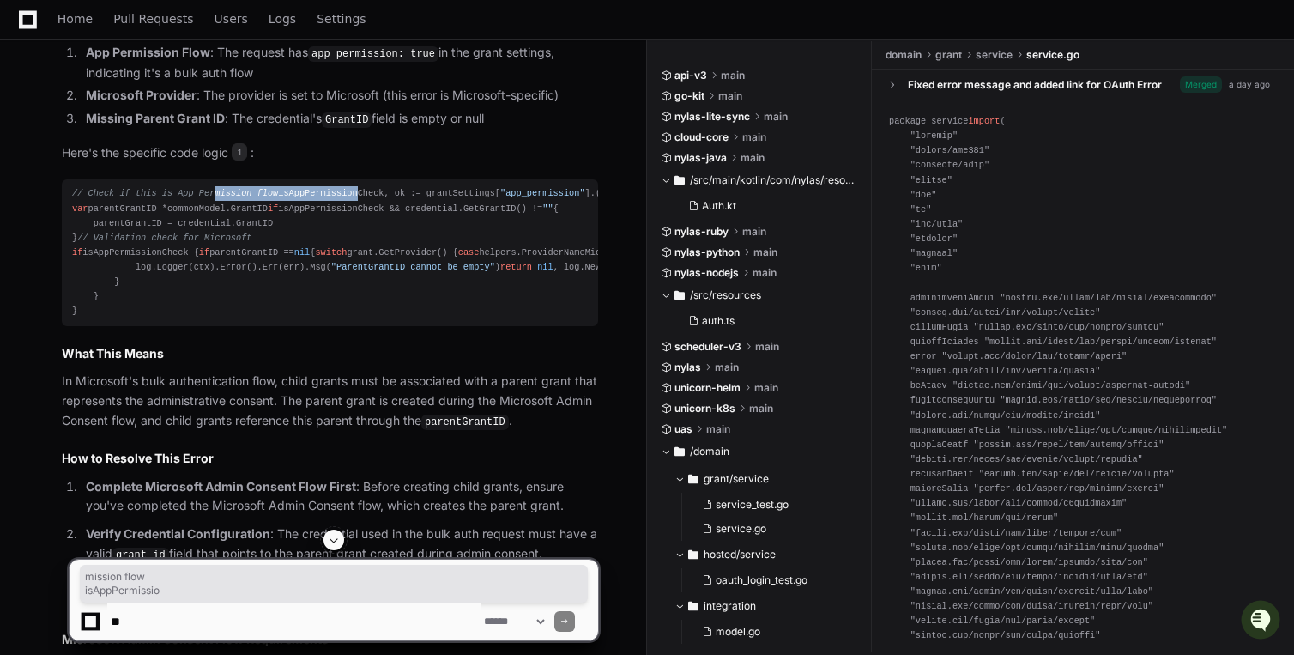
drag, startPoint x: 146, startPoint y: 199, endPoint x: 215, endPoint y: 197, distance: 68.7
click at [215, 197] on div "// Check if this is App Permission flow isAppPermissionCheck, ok := grantSettin…" at bounding box center [330, 252] width 516 height 132
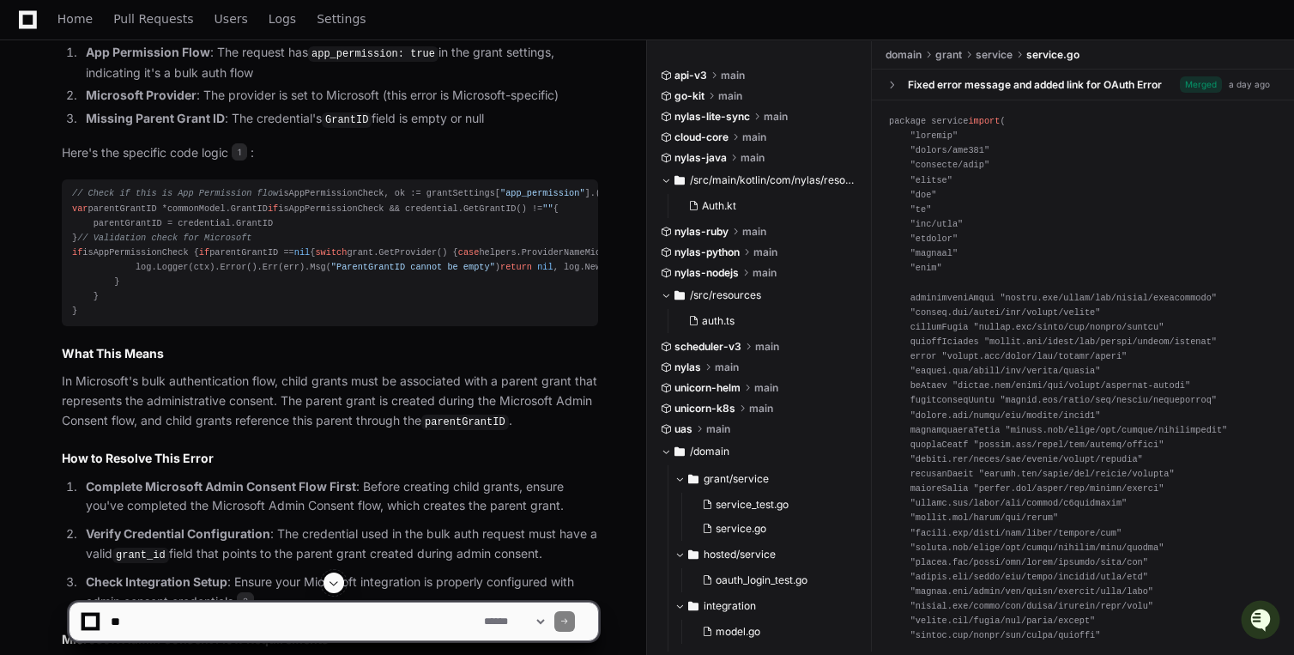
click at [203, 223] on div "// Check if this is App Permission flow isAppPermissionCheck, ok := grantSettin…" at bounding box center [330, 252] width 516 height 132
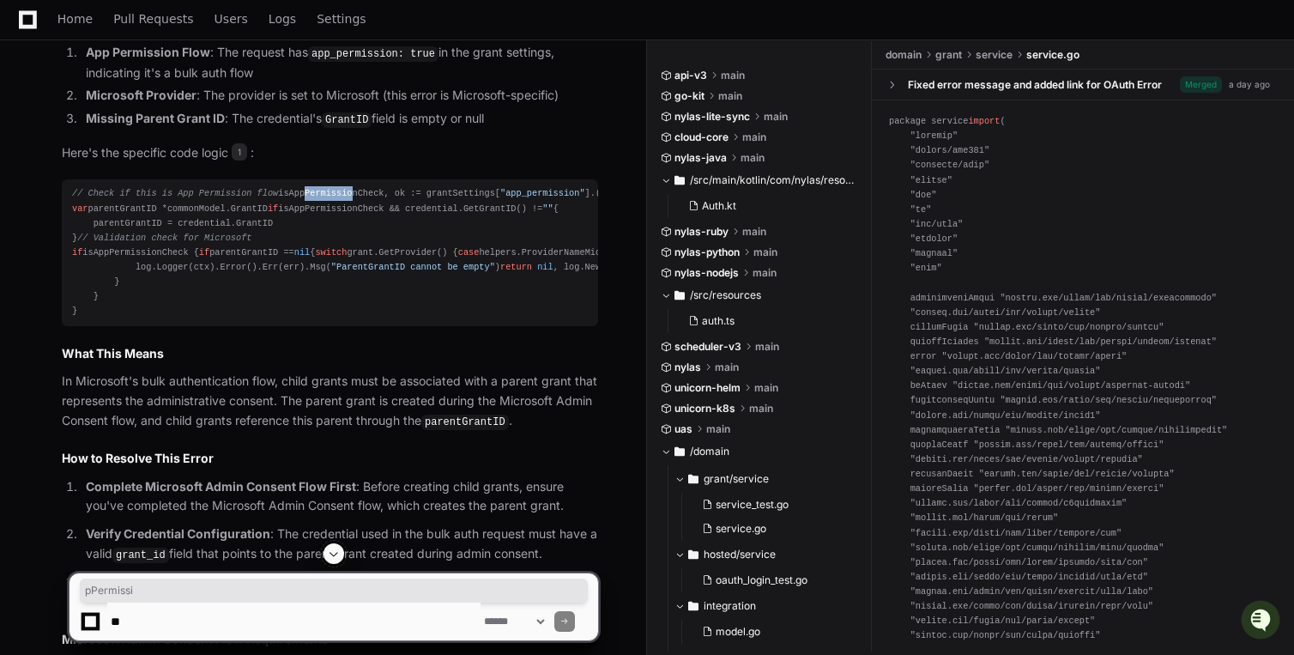
drag, startPoint x: 95, startPoint y: 212, endPoint x: 140, endPoint y: 212, distance: 44.6
click at [140, 212] on div "// Check if this is App Permission flow isAppPermissionCheck, ok := grantSettin…" at bounding box center [330, 252] width 516 height 132
click at [165, 212] on div "// Check if this is App Permission flow isAppPermissionCheck, ok := grantSettin…" at bounding box center [330, 252] width 516 height 132
click at [627, 198] on span "// Determine if this is App Permission's child grant (currently, Microsoft only)" at bounding box center [838, 193] width 423 height 10
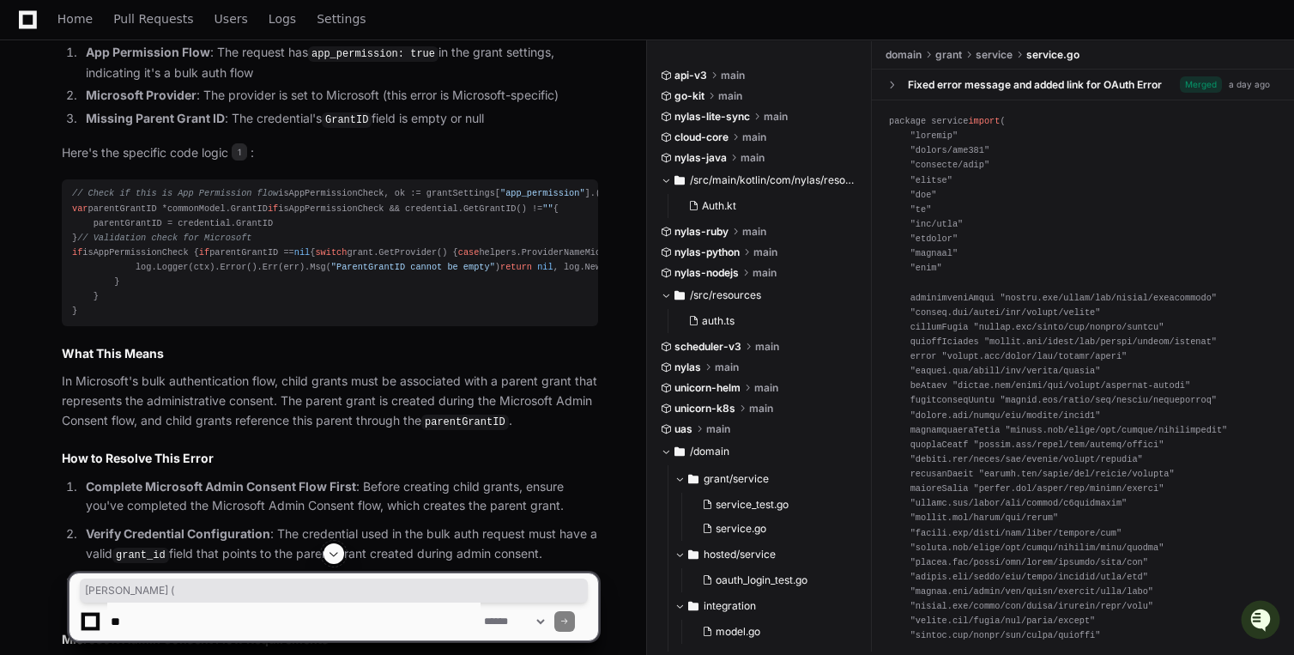
drag, startPoint x: 307, startPoint y: 236, endPoint x: 372, endPoint y: 235, distance: 65.2
click at [627, 198] on span "// Determine if this is App Permission's child grant (currently, Microsoft only)" at bounding box center [838, 193] width 423 height 10
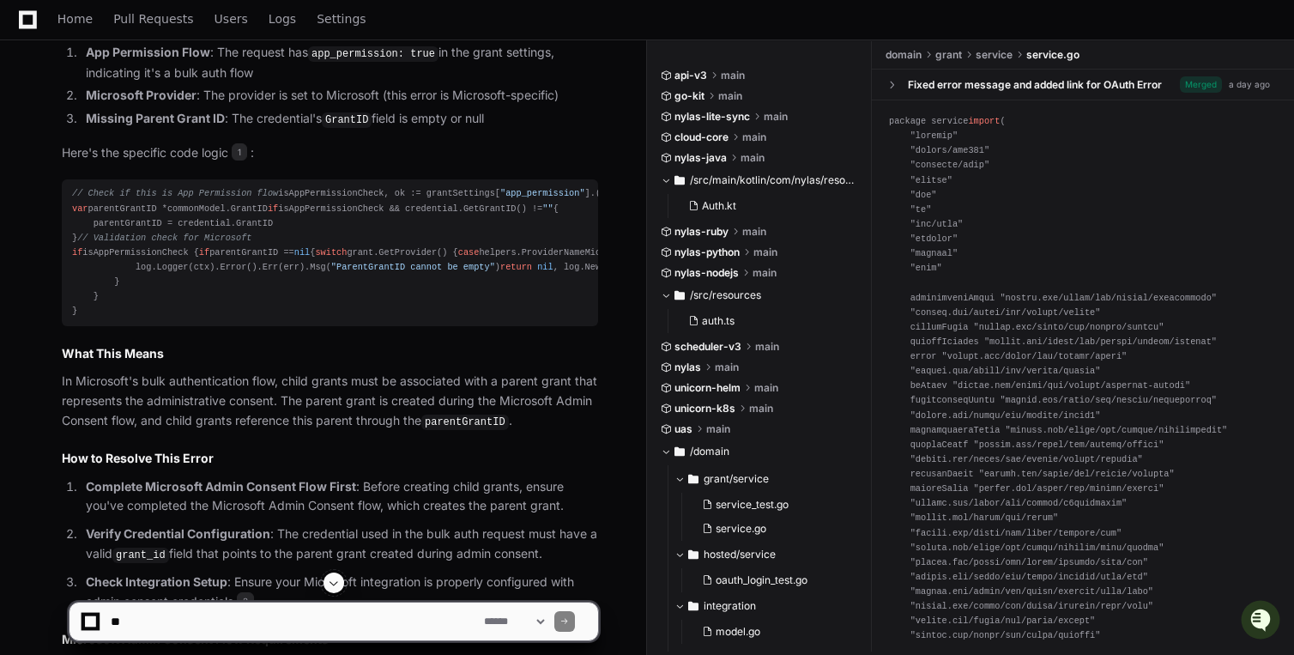
drag, startPoint x: 398, startPoint y: 234, endPoint x: 457, endPoint y: 233, distance: 59.2
click at [627, 198] on span "// Determine if this is App Permission's child grant (currently, Microsoft only)" at bounding box center [838, 193] width 423 height 10
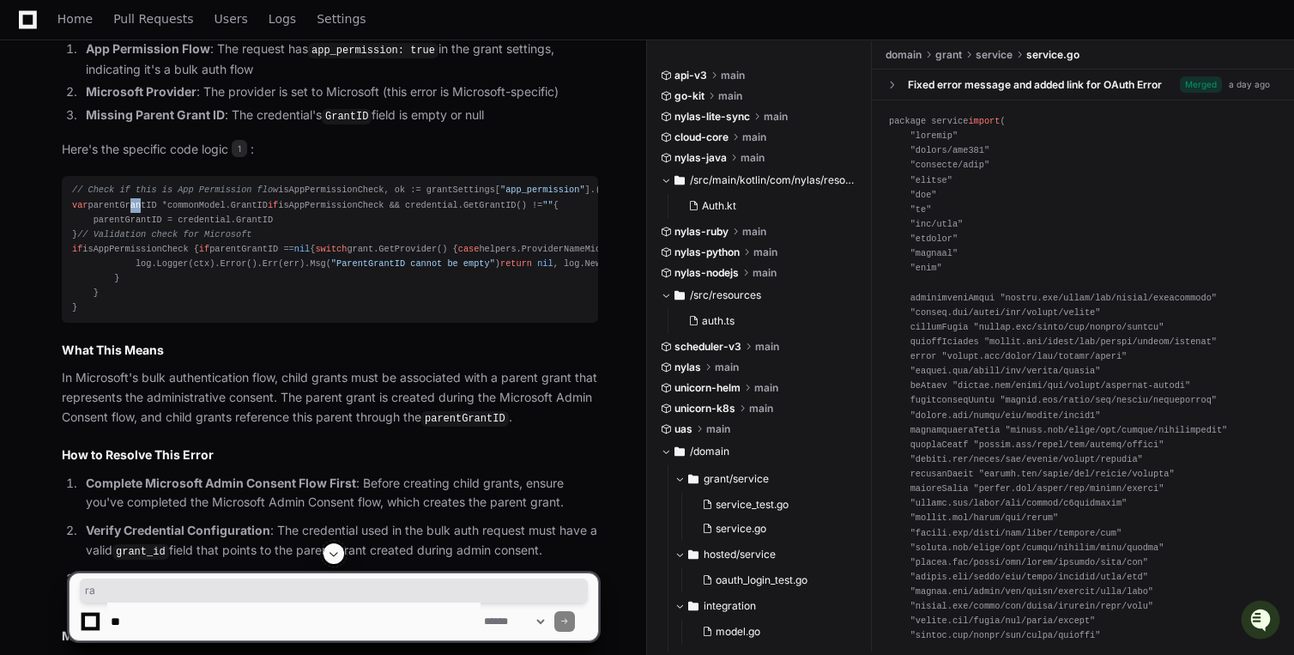
drag, startPoint x: 128, startPoint y: 253, endPoint x: 139, endPoint y: 251, distance: 11.5
click at [139, 251] on div "// Check if this is App Permission flow isAppPermissionCheck, ok := grantSettin…" at bounding box center [330, 249] width 516 height 132
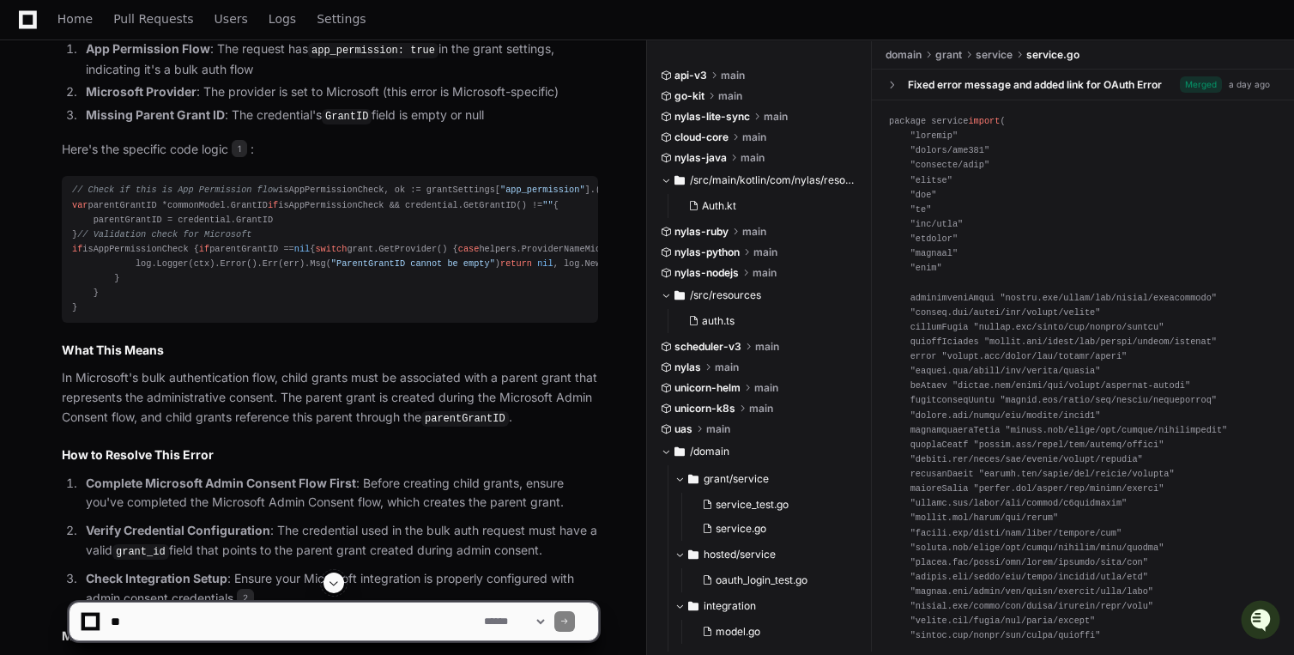
click at [239, 242] on div "// Check if this is App Permission flow isAppPermissionCheck, ok := grantSettin…" at bounding box center [330, 249] width 516 height 132
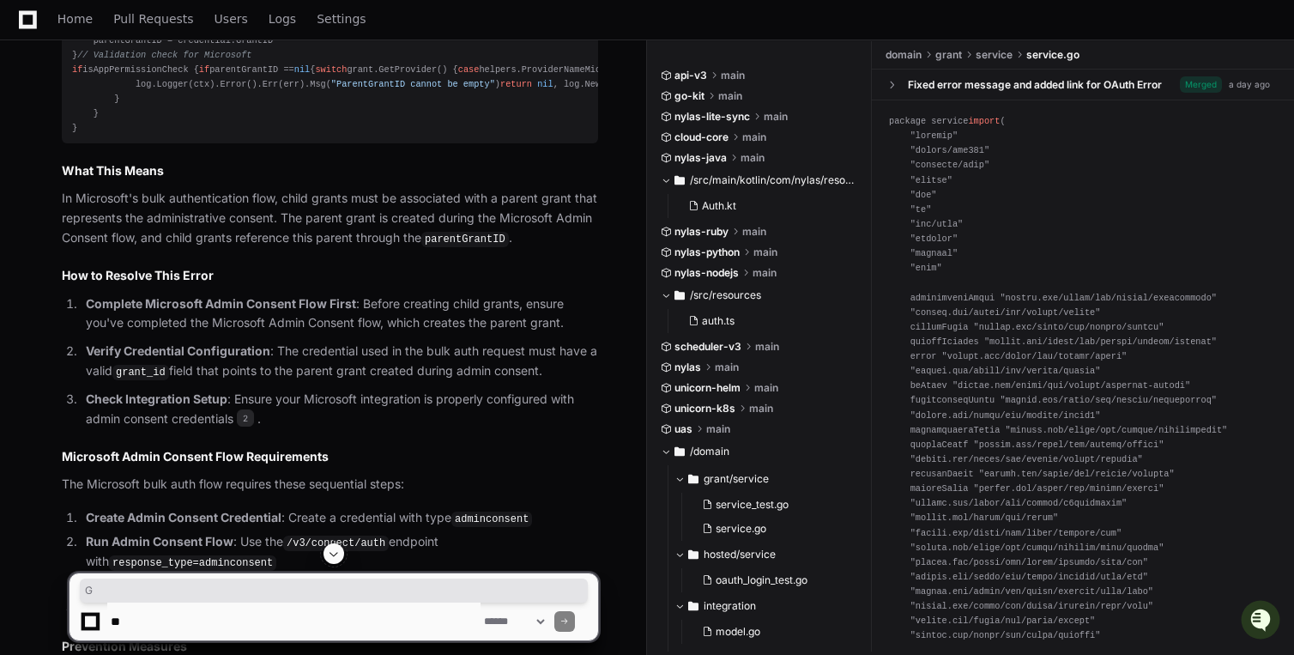
scroll to position [1389, 0]
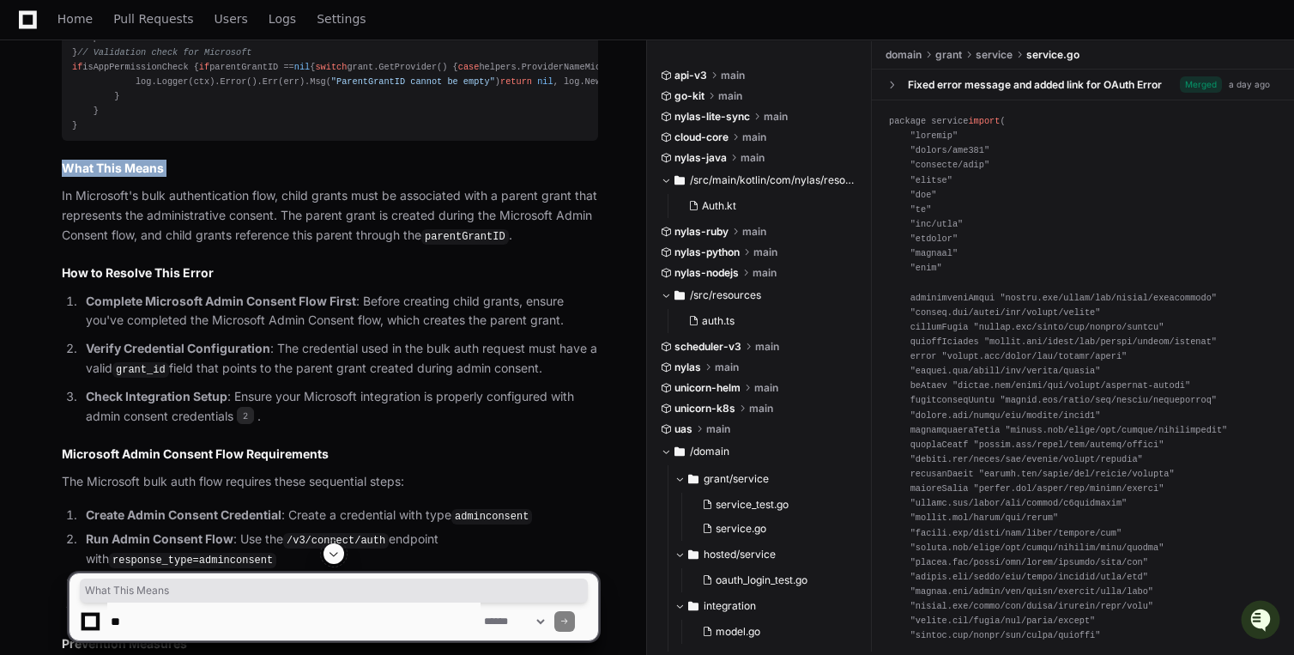
drag, startPoint x: 179, startPoint y: 324, endPoint x: 84, endPoint y: 297, distance: 98.1
click at [84, 297] on article "The "ParentGrantID cannot be empty" error occurs in the Microsoft bulk authenti…" at bounding box center [330, 253] width 536 height 1277
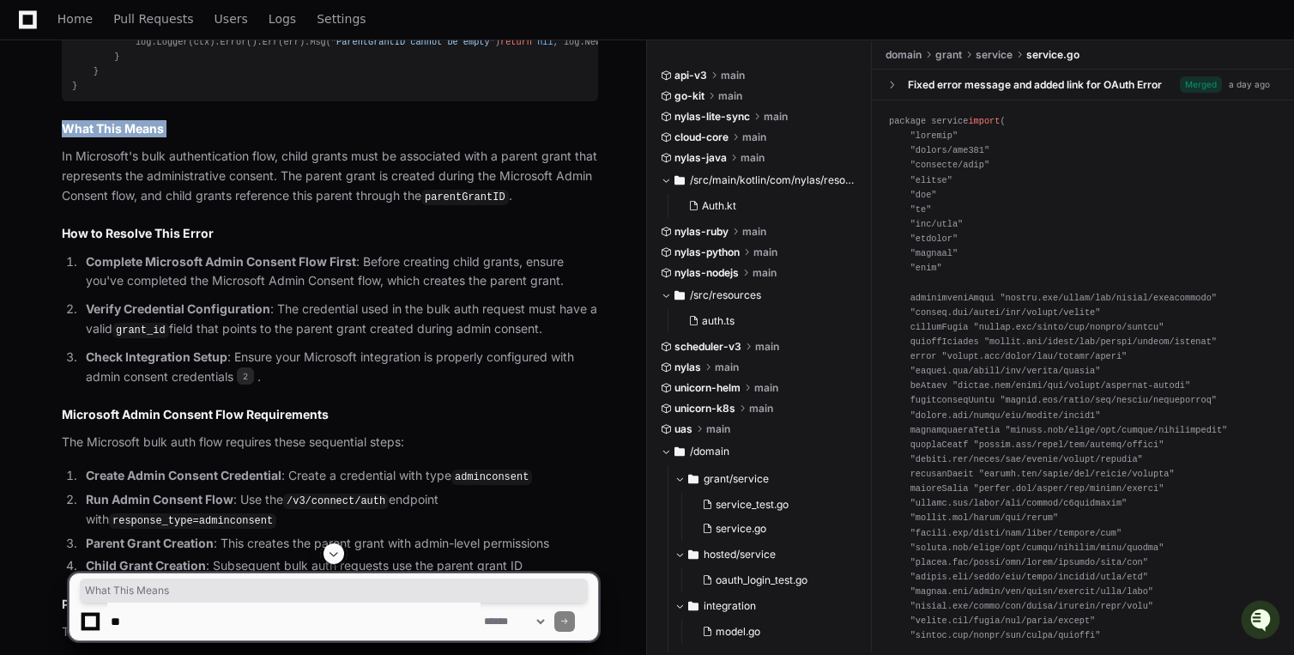
scroll to position [1430, 0]
drag, startPoint x: 121, startPoint y: 296, endPoint x: 171, endPoint y: 304, distance: 50.4
click at [171, 204] on p "In Microsoft's bulk authentication flow, child grants must be associated with a…" at bounding box center [330, 174] width 536 height 59
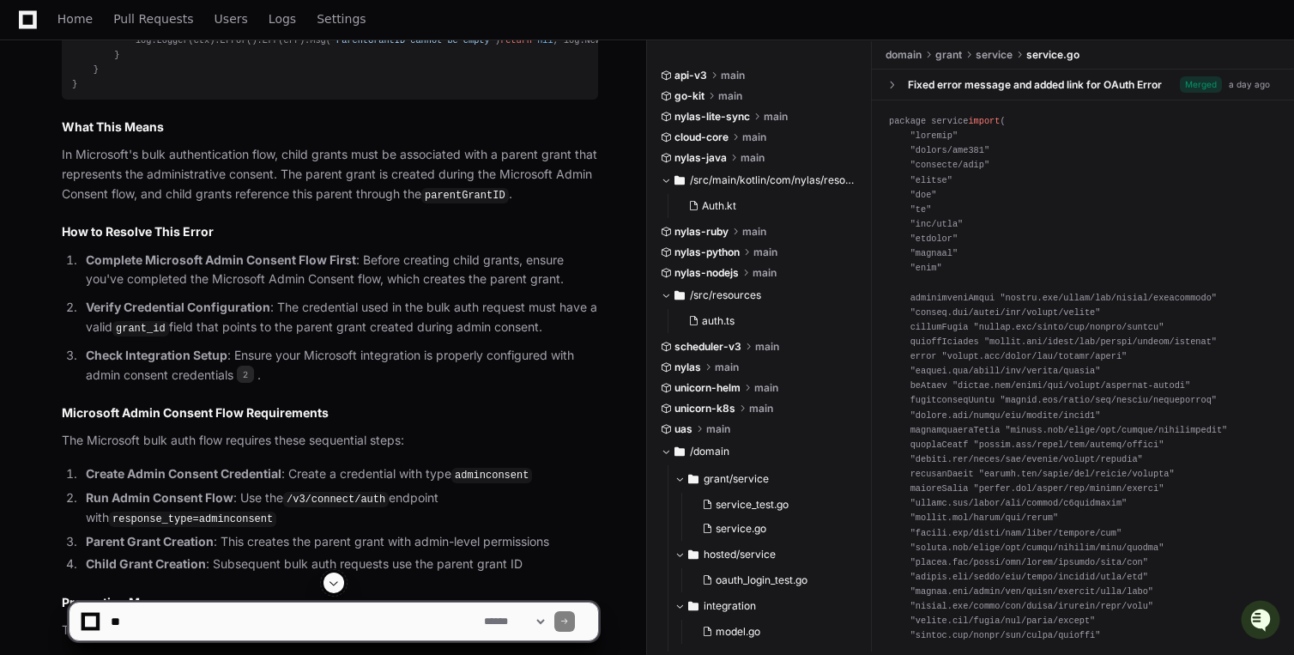
click at [263, 204] on p "In Microsoft's bulk authentication flow, child grants must be associated with a…" at bounding box center [330, 174] width 536 height 59
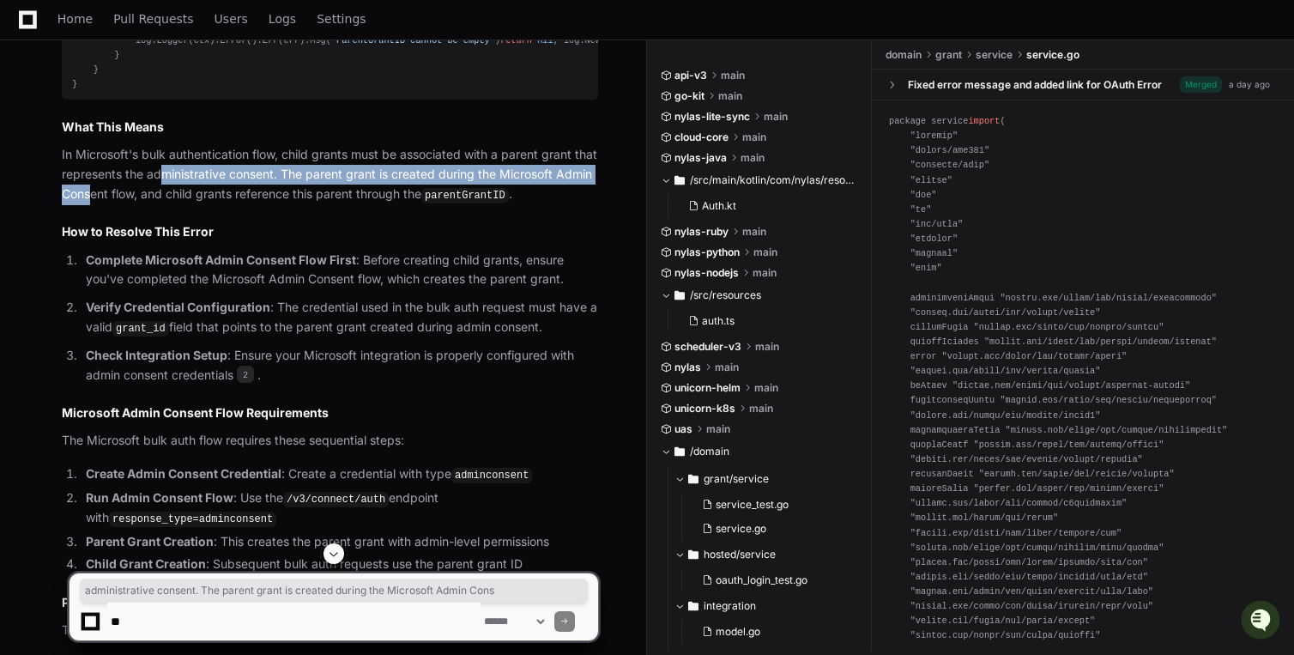
drag, startPoint x: 149, startPoint y: 325, endPoint x: 166, endPoint y: 322, distance: 17.5
click at [166, 204] on p "In Microsoft's bulk authentication flow, child grants must be associated with a…" at bounding box center [330, 174] width 536 height 59
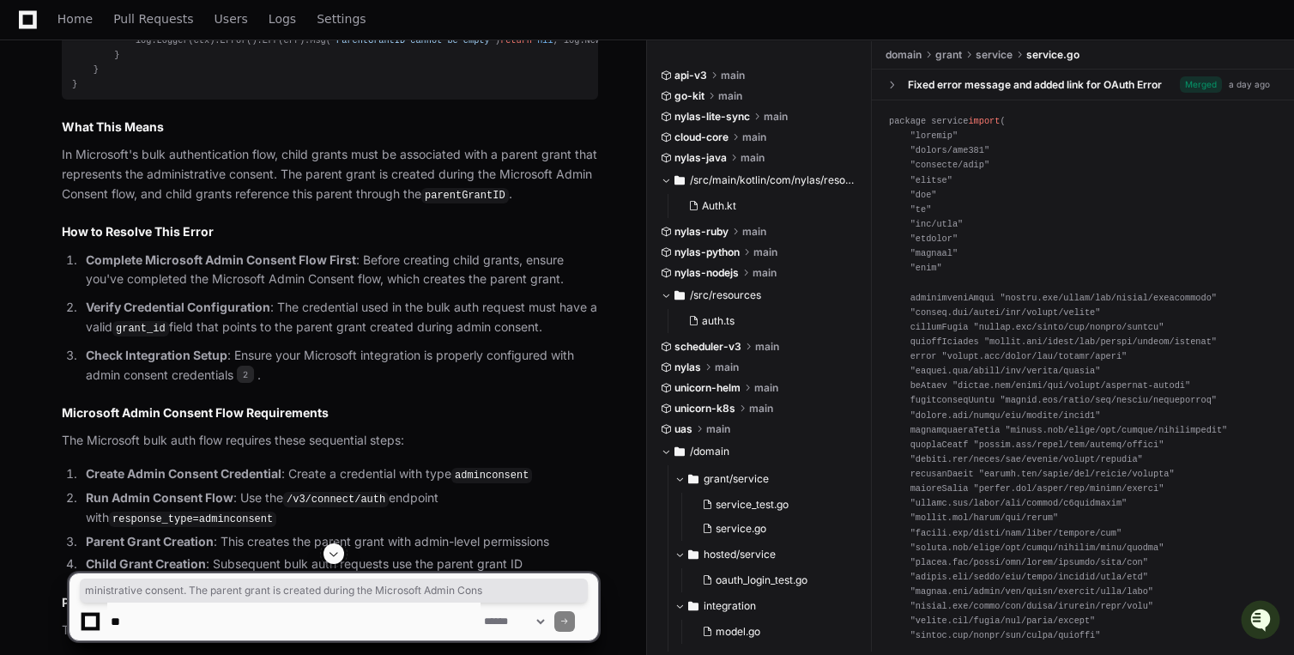
click at [219, 204] on p "In Microsoft's bulk authentication flow, child grants must be associated with a…" at bounding box center [330, 174] width 536 height 59
drag, startPoint x: 135, startPoint y: 339, endPoint x: 118, endPoint y: 336, distance: 16.5
click at [118, 204] on p "In Microsoft's bulk authentication flow, child grants must be associated with a…" at bounding box center [330, 174] width 536 height 59
drag, startPoint x: 166, startPoint y: 343, endPoint x: 203, endPoint y: 339, distance: 38.0
click at [203, 204] on p "In Microsoft's bulk authentication flow, child grants must be associated with a…" at bounding box center [330, 174] width 536 height 59
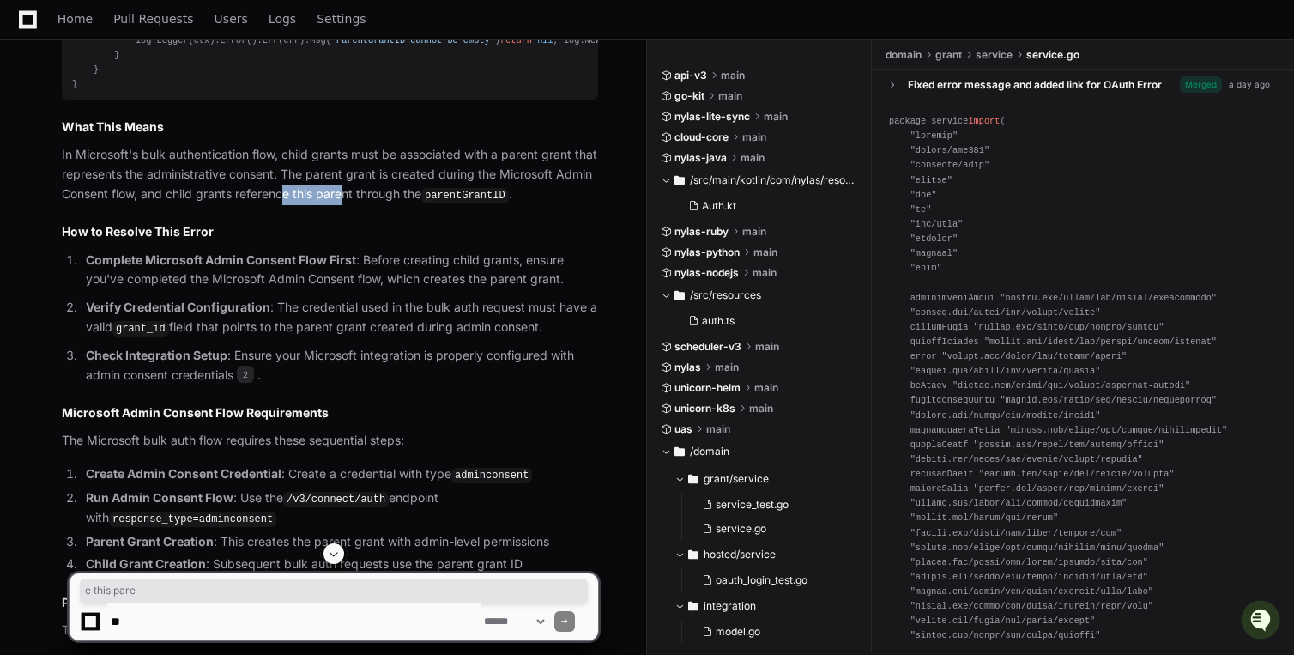
drag, startPoint x: 287, startPoint y: 339, endPoint x: 349, endPoint y: 342, distance: 62.7
click at [347, 204] on p "In Microsoft's bulk authentication flow, child grants must be associated with a…" at bounding box center [330, 174] width 536 height 59
click at [340, 365] on article "The "ParentGrantID cannot be empty" error occurs in the Microsoft bulk authenti…" at bounding box center [330, 211] width 536 height 1277
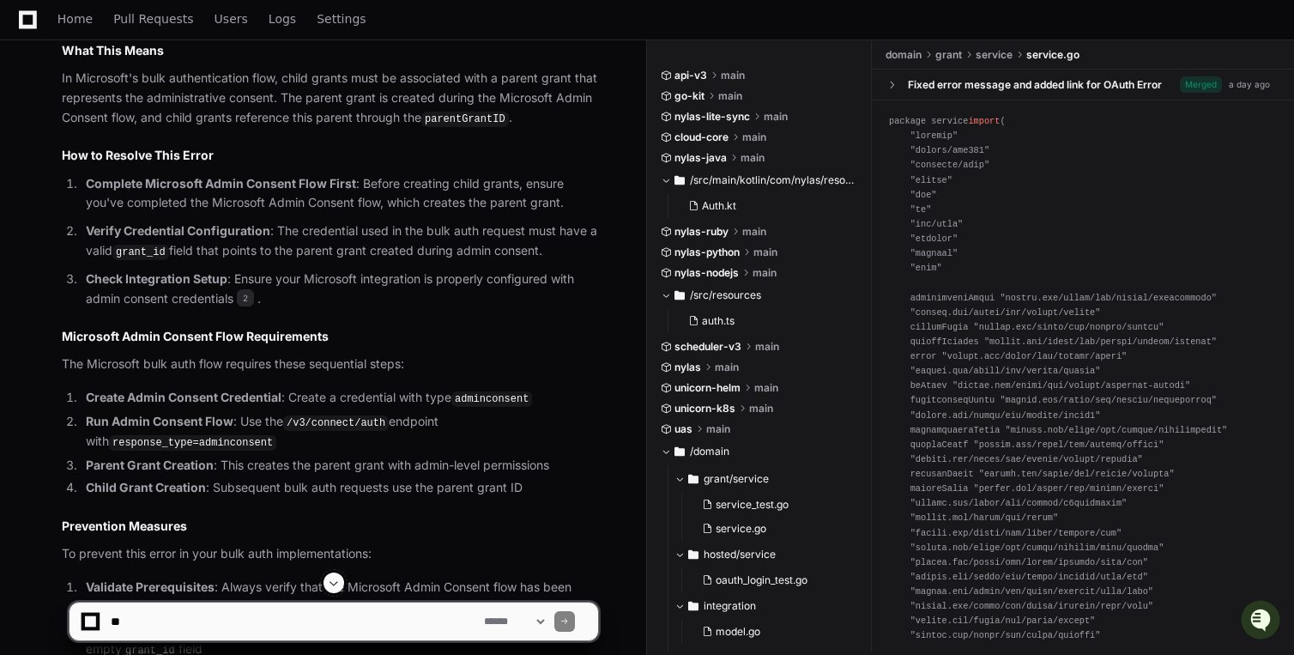
scroll to position [1512, 0]
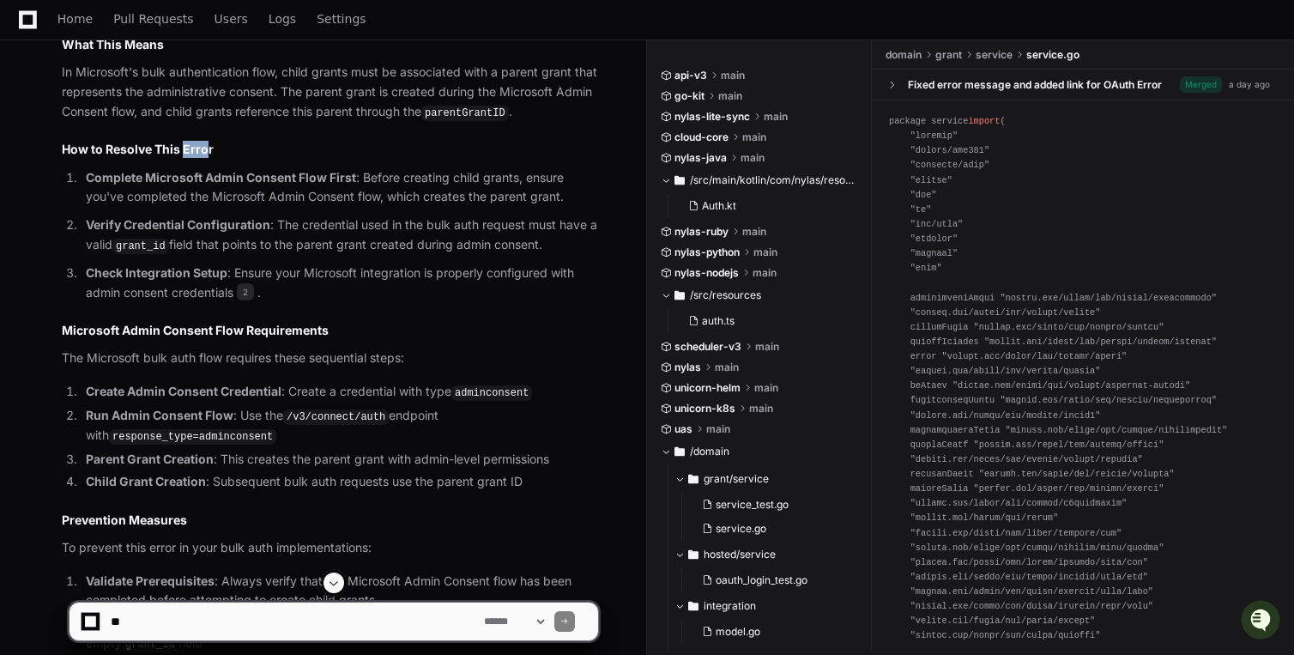
drag, startPoint x: 207, startPoint y: 300, endPoint x: 186, endPoint y: 291, distance: 22.7
click at [186, 158] on h2 "How to Resolve This Error" at bounding box center [330, 149] width 536 height 17
click at [178, 208] on p "Complete Microsoft Admin Consent Flow First : Before creating child grants, ens…" at bounding box center [342, 187] width 512 height 39
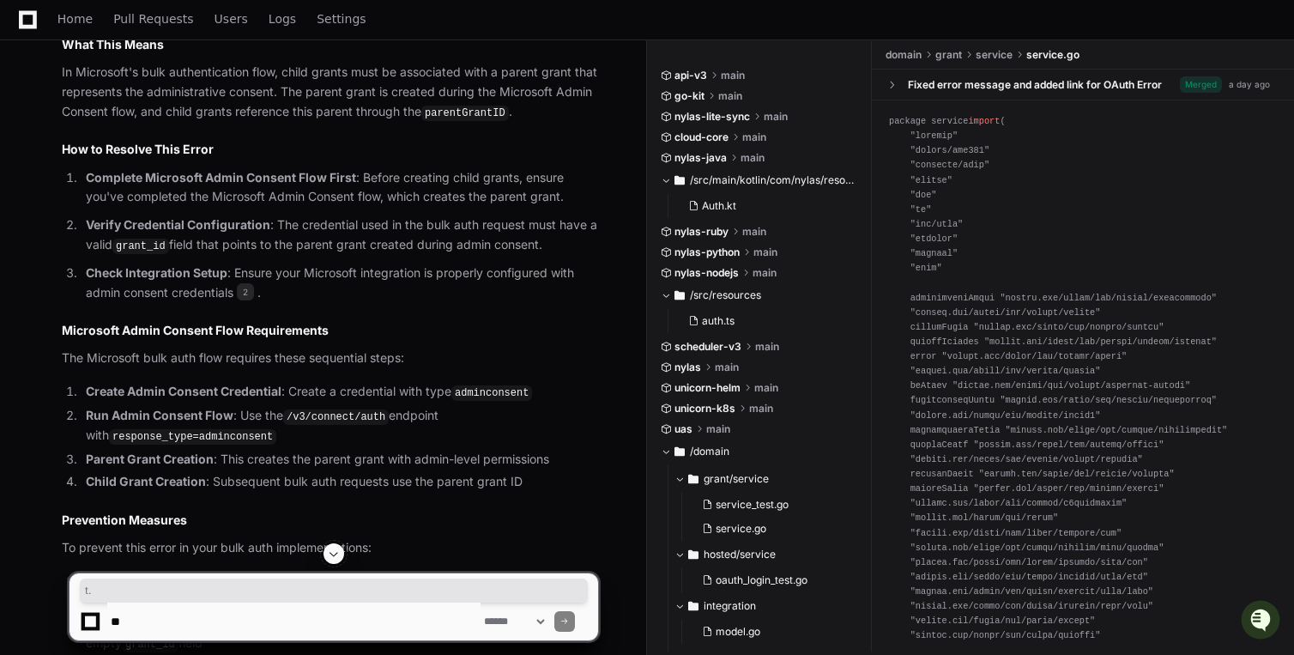
drag, startPoint x: 553, startPoint y: 396, endPoint x: 540, endPoint y: 390, distance: 14.6
click at [540, 255] on p "Verify Credential Configuration : The credential used in the bulk auth request …" at bounding box center [342, 234] width 512 height 39
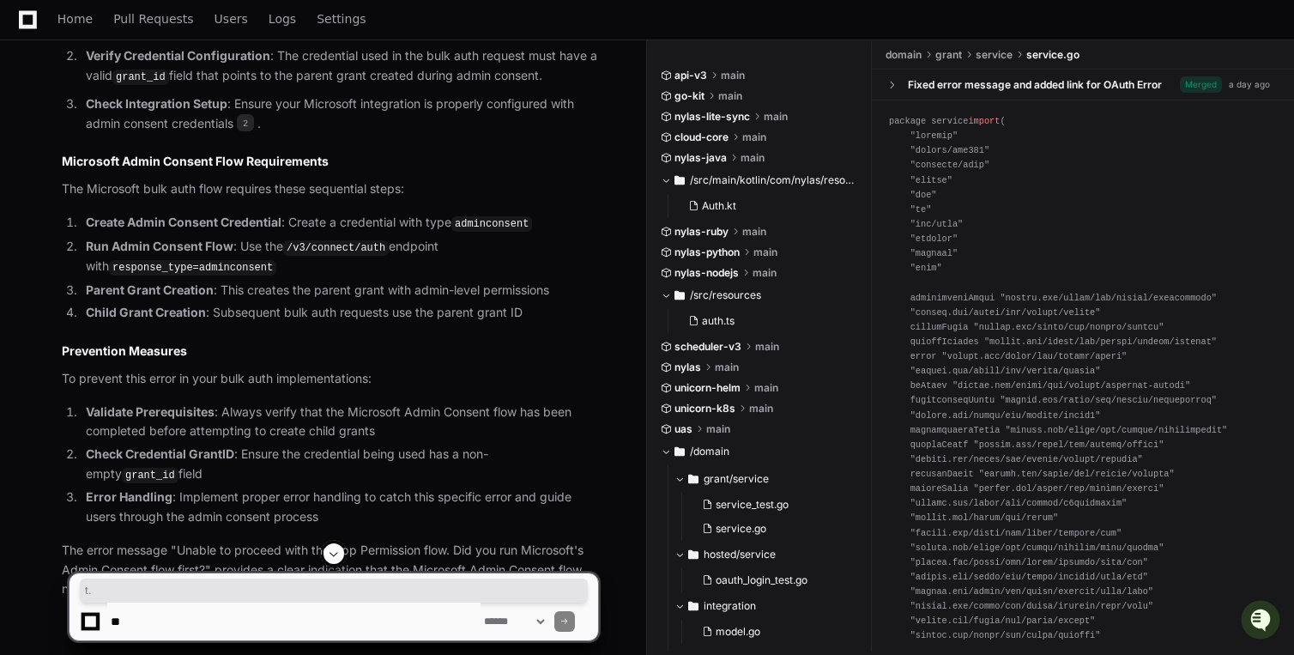
scroll to position [1682, 0]
drag, startPoint x: 67, startPoint y: 340, endPoint x: 155, endPoint y: 339, distance: 88.4
click at [155, 198] on p "The Microsoft bulk auth flow requires these sequential steps:" at bounding box center [330, 189] width 536 height 20
drag, startPoint x: 188, startPoint y: 338, endPoint x: 199, endPoint y: 342, distance: 11.7
click at [197, 198] on p "The Microsoft bulk auth flow requires these sequential steps:" at bounding box center [330, 189] width 536 height 20
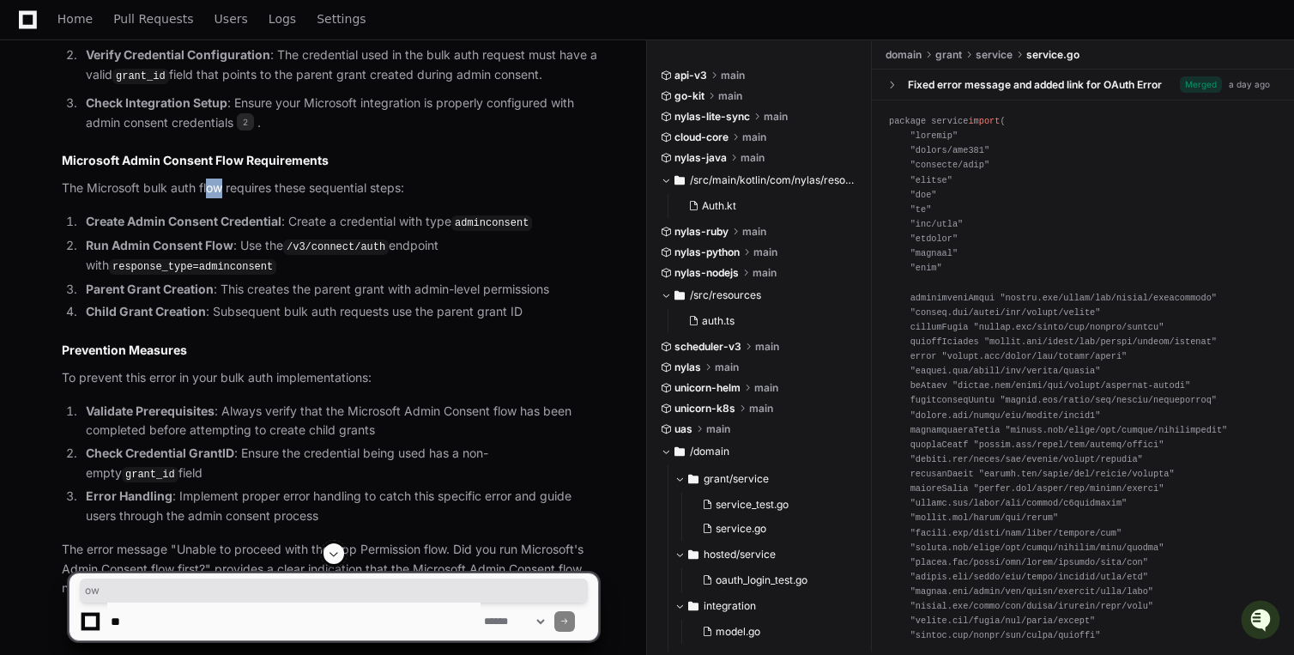
drag, startPoint x: 209, startPoint y: 339, endPoint x: 223, endPoint y: 335, distance: 14.4
click at [223, 198] on p "The Microsoft bulk auth flow requires these sequential steps:" at bounding box center [330, 189] width 536 height 20
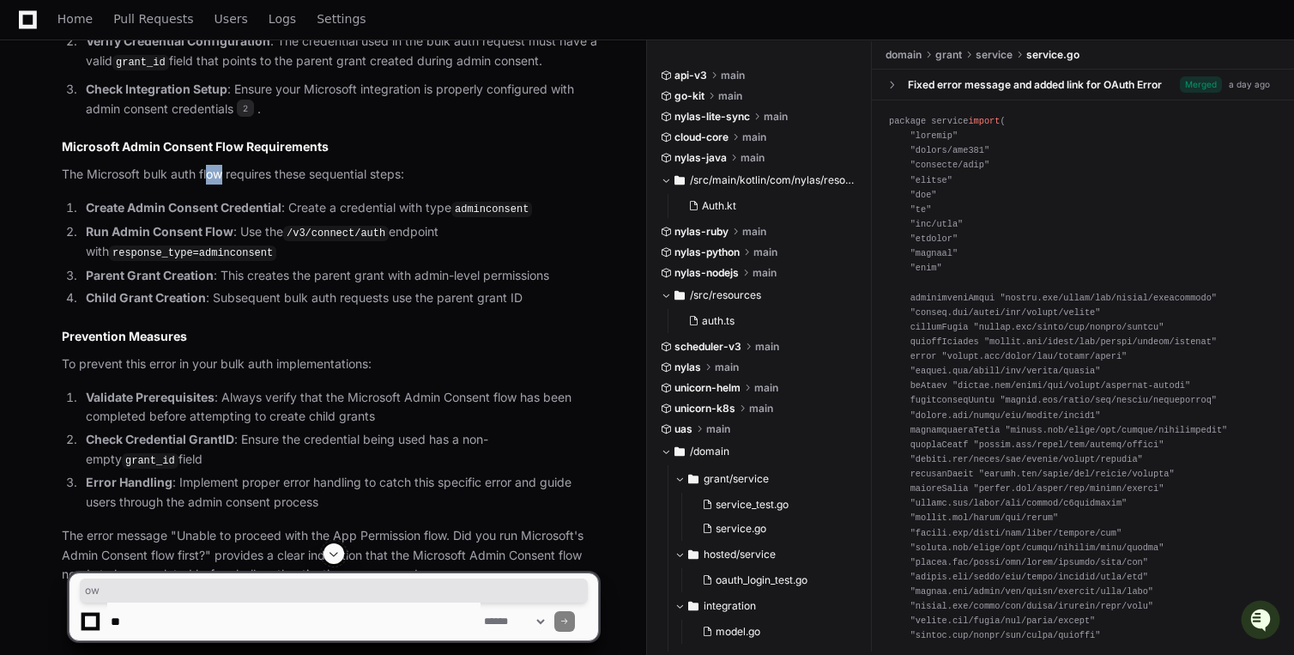
scroll to position [1696, 0]
drag, startPoint x: 125, startPoint y: 378, endPoint x: 250, endPoint y: 373, distance: 124.5
click at [250, 263] on li "Run Admin Consent Flow : Use the /v3/connect/auth endpoint with response_type=a…" at bounding box center [340, 242] width 518 height 40
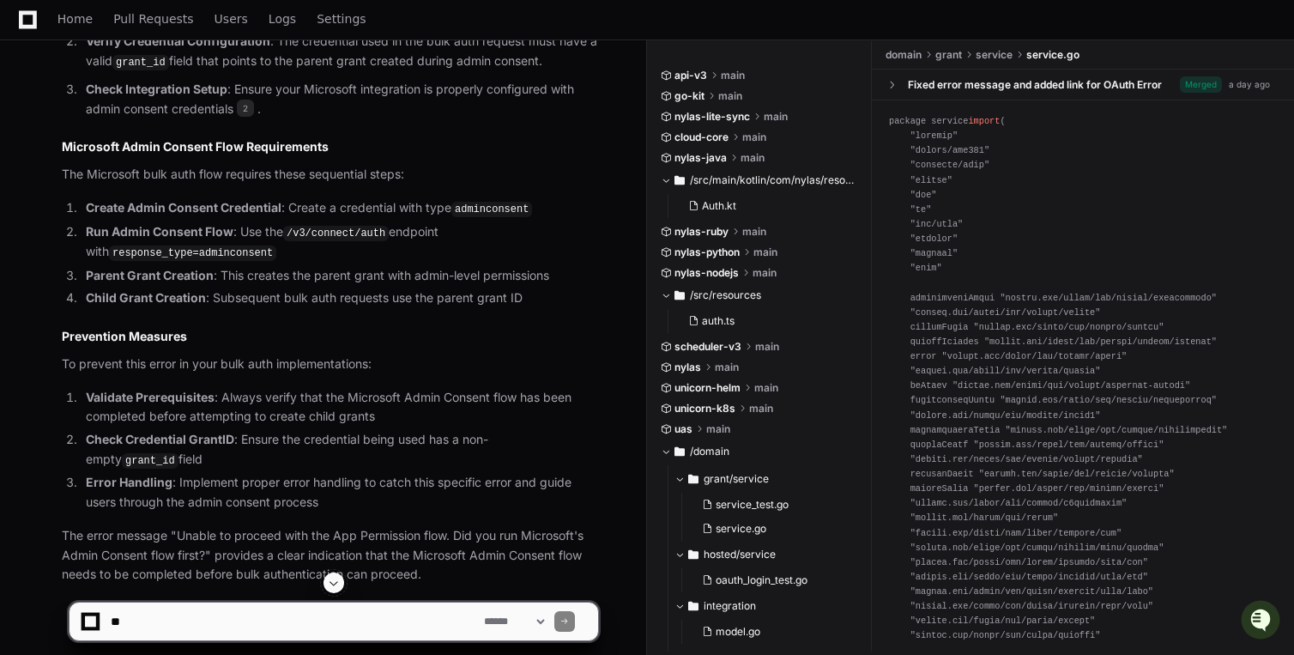
click at [288, 263] on li "Run Admin Consent Flow : Use the /v3/connect/auth endpoint with response_type=a…" at bounding box center [340, 242] width 518 height 40
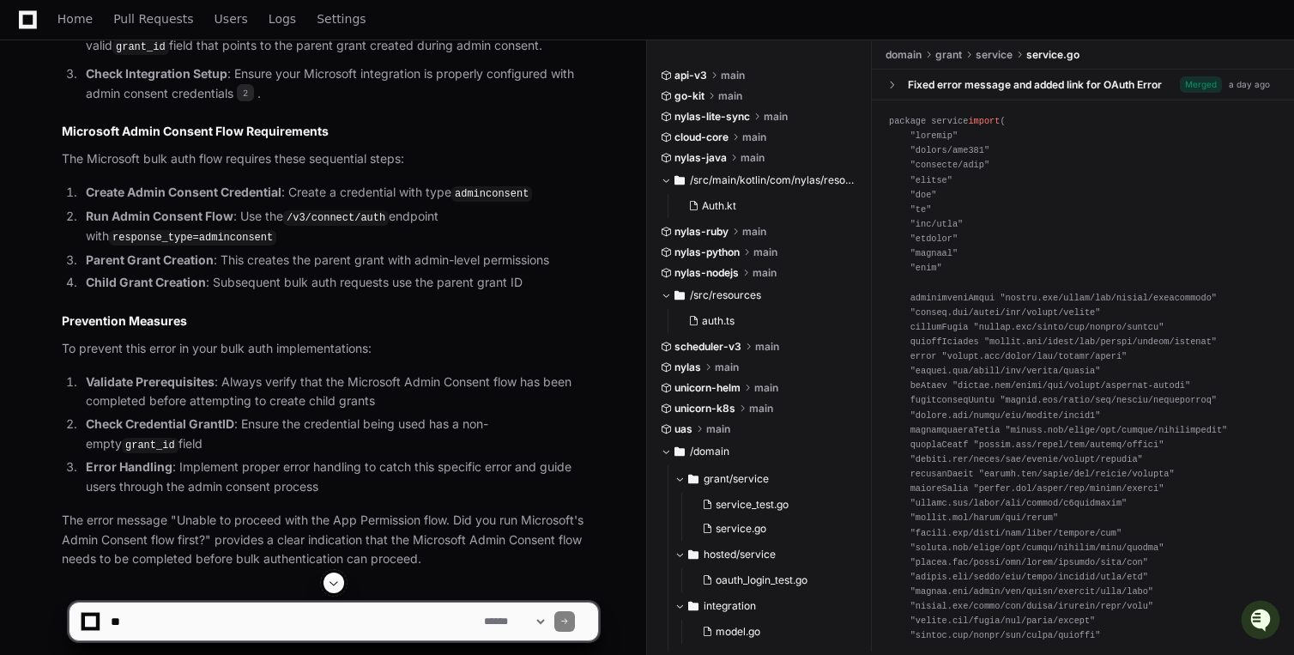
scroll to position [1714, 0]
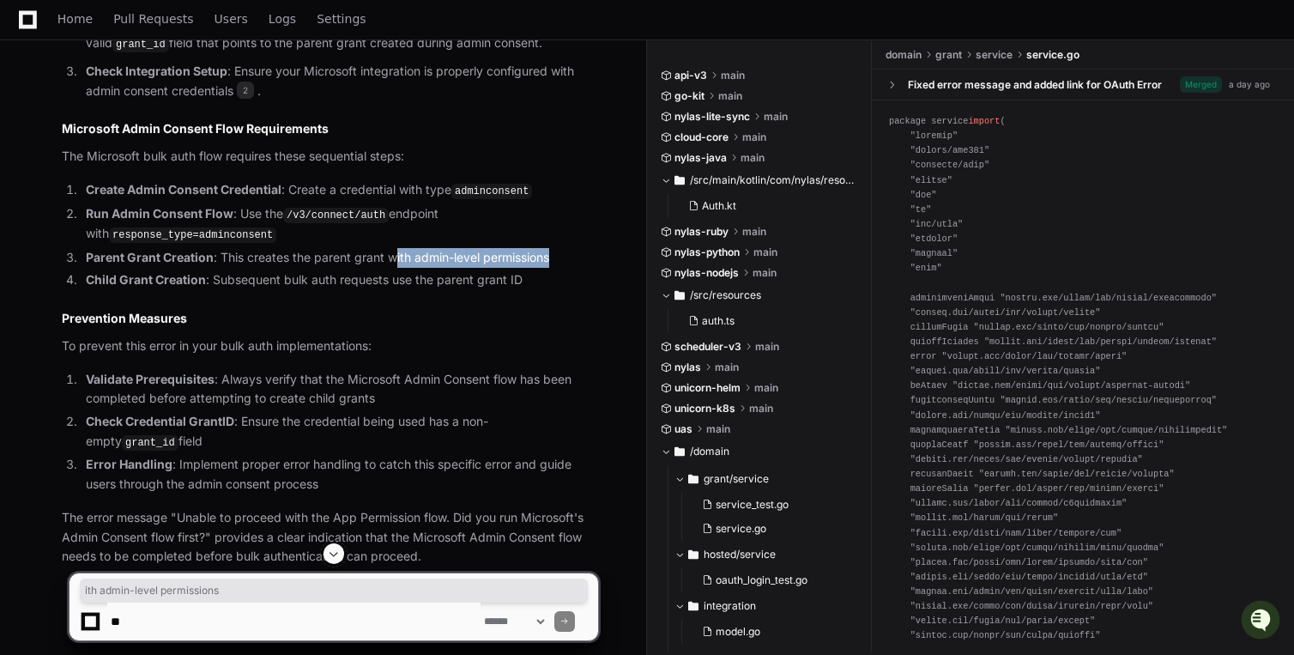
drag, startPoint x: 293, startPoint y: 410, endPoint x: 392, endPoint y: 409, distance: 99.6
click at [392, 290] on ol "Create Admin Consent Credential : Create a credential with type adminconsent Ru…" at bounding box center [330, 235] width 536 height 110
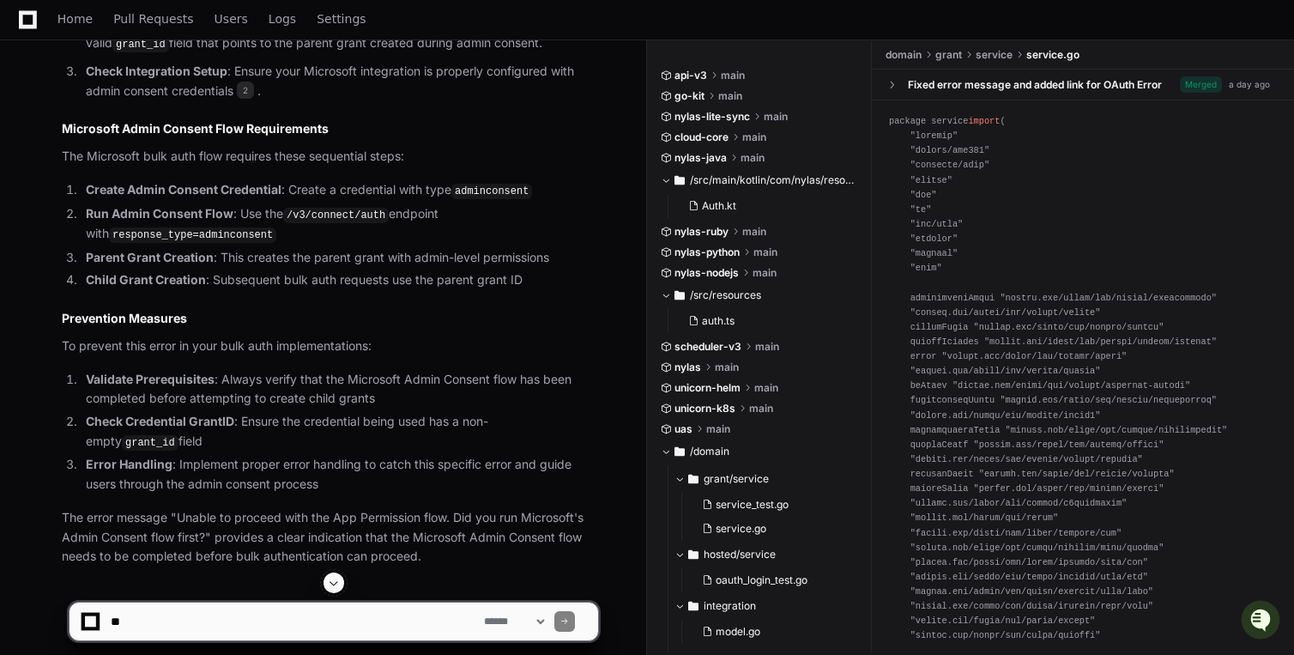
click at [398, 290] on li "Child Grant Creation : Subsequent bulk auth requests use the parent grant ID" at bounding box center [340, 280] width 518 height 20
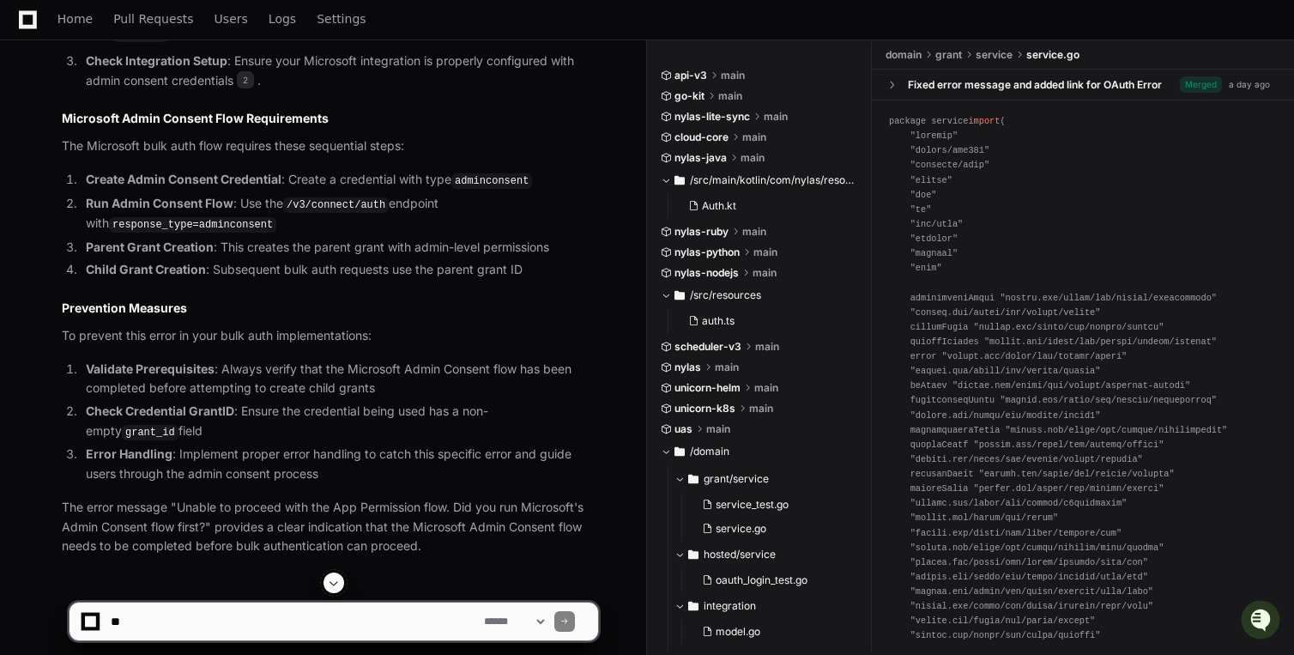
scroll to position [1728, 0]
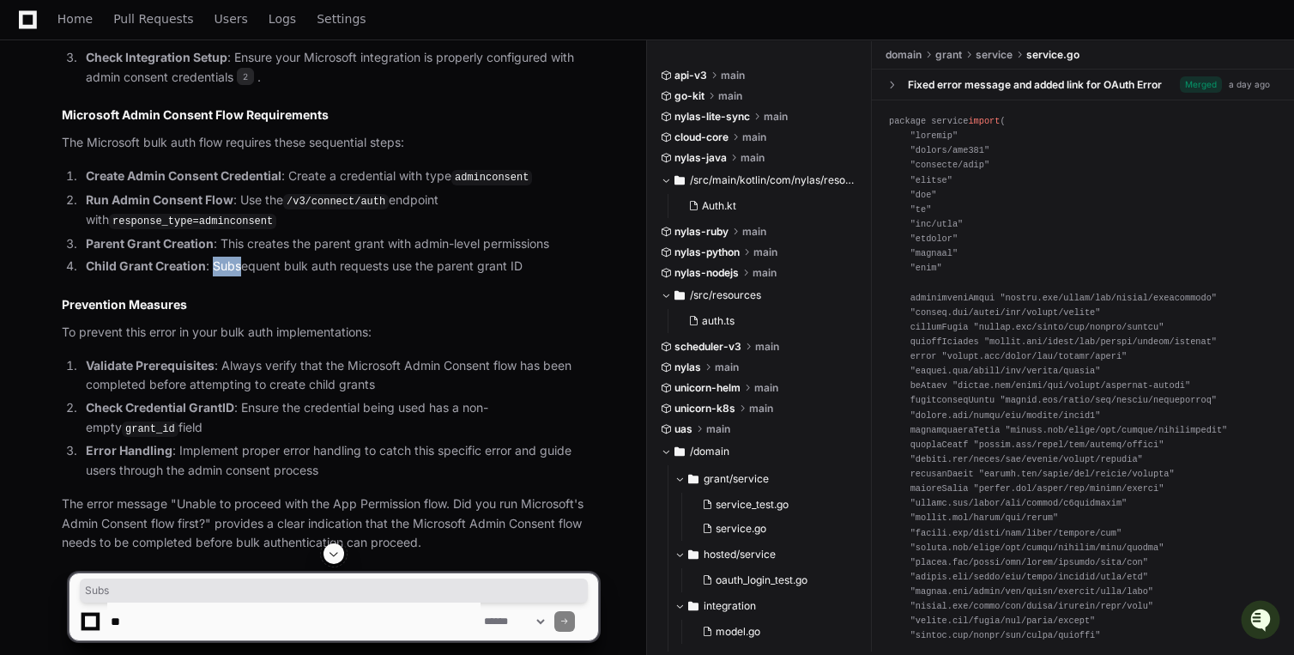
drag, startPoint x: 212, startPoint y: 418, endPoint x: 239, endPoint y: 417, distance: 26.6
click at [239, 276] on li "Child Grant Creation : Subsequent bulk auth requests use the parent grant ID" at bounding box center [340, 267] width 518 height 20
drag, startPoint x: 300, startPoint y: 416, endPoint x: 348, endPoint y: 411, distance: 47.5
click at [348, 276] on li "Child Grant Creation : Subsequent bulk auth requests use the parent grant ID" at bounding box center [340, 267] width 518 height 20
drag, startPoint x: 380, startPoint y: 415, endPoint x: 433, endPoint y: 411, distance: 53.3
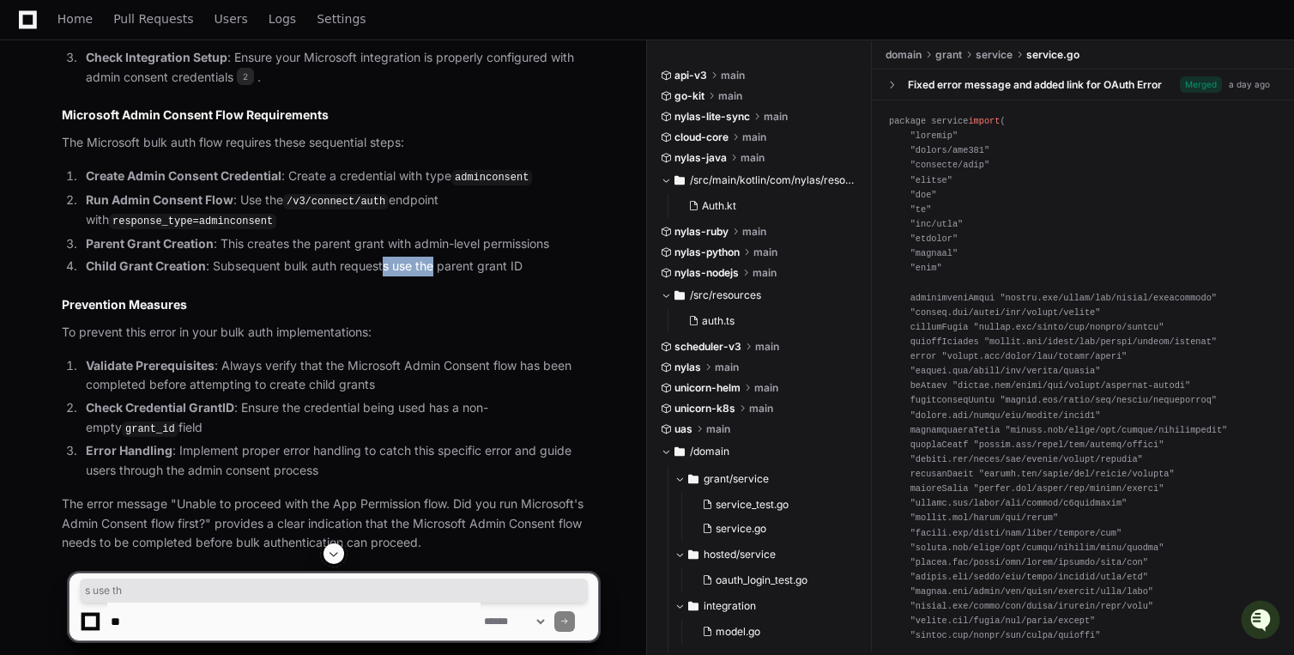
click at [434, 276] on li "Child Grant Creation : Subsequent bulk auth requests use the parent grant ID" at bounding box center [340, 267] width 518 height 20
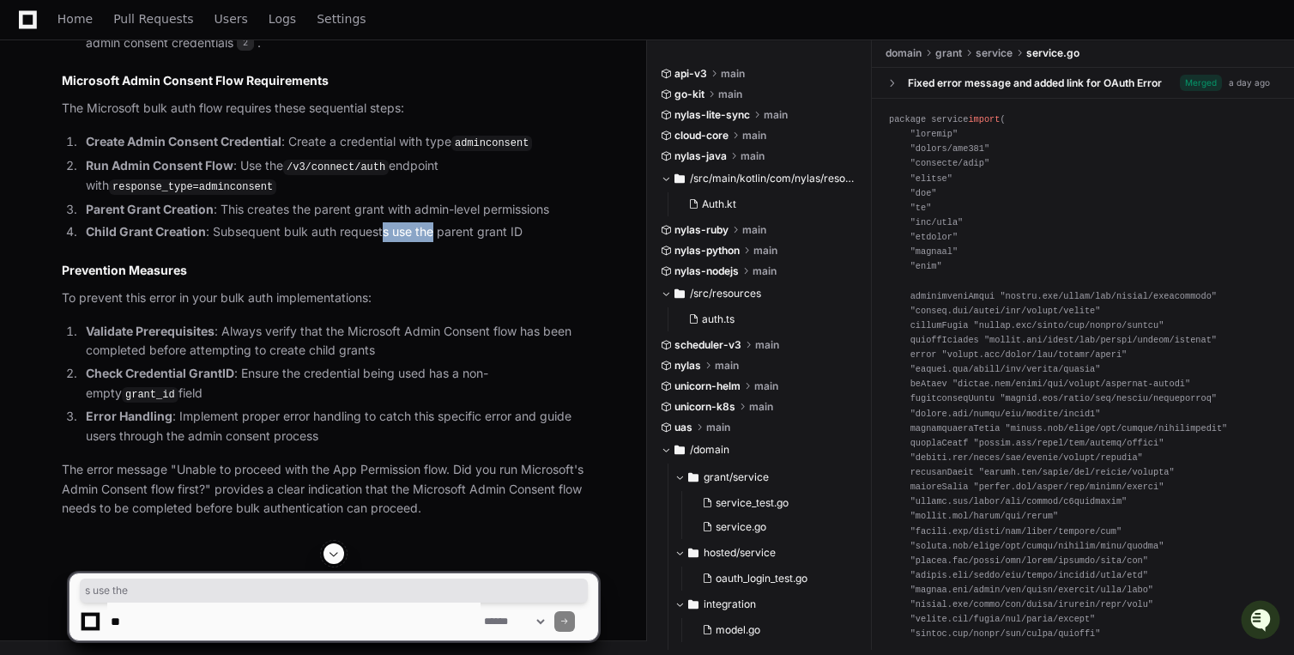
scroll to position [1850, 0]
drag, startPoint x: 154, startPoint y: 351, endPoint x: 190, endPoint y: 357, distance: 35.7
click at [190, 308] on p "To prevent this error in your bulk auth implementations:" at bounding box center [330, 298] width 536 height 20
drag, startPoint x: 233, startPoint y: 353, endPoint x: 244, endPoint y: 357, distance: 12.0
click at [237, 308] on p "To prevent this error in your bulk auth implementations:" at bounding box center [330, 298] width 536 height 20
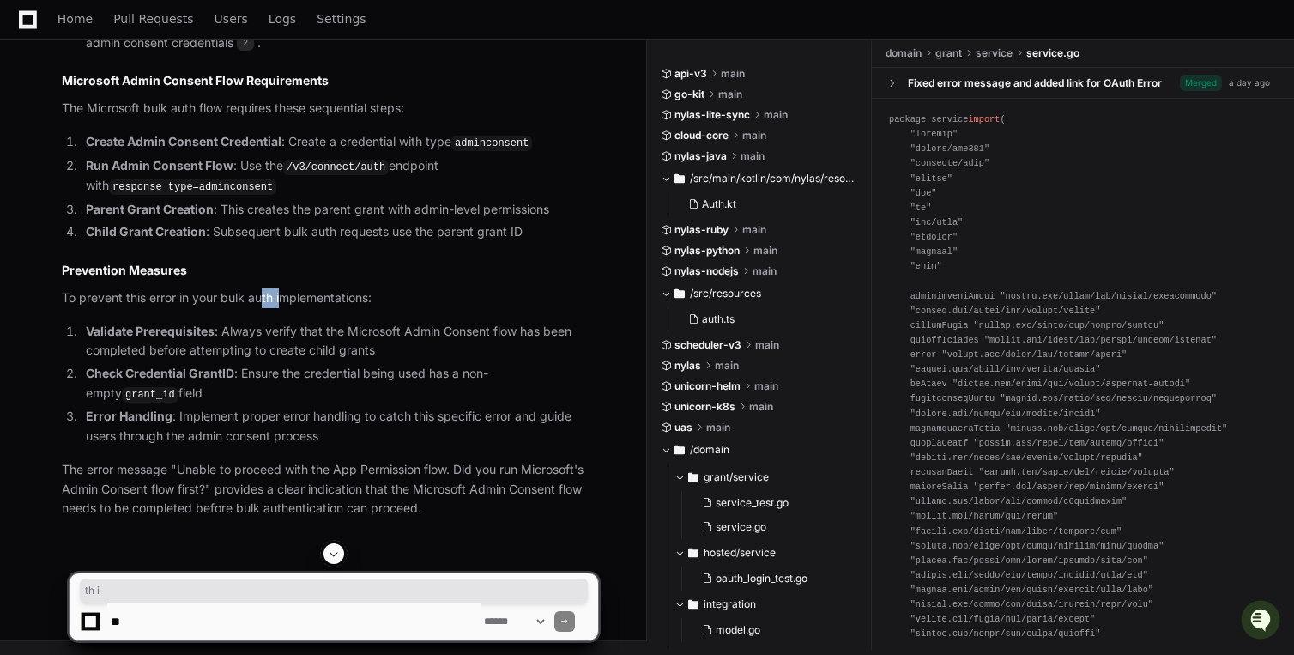
drag, startPoint x: 261, startPoint y: 355, endPoint x: 286, endPoint y: 354, distance: 24.9
click at [286, 308] on p "To prevent this error in your bulk auth implementations:" at bounding box center [330, 298] width 536 height 20
